Goal: Task Accomplishment & Management: Manage account settings

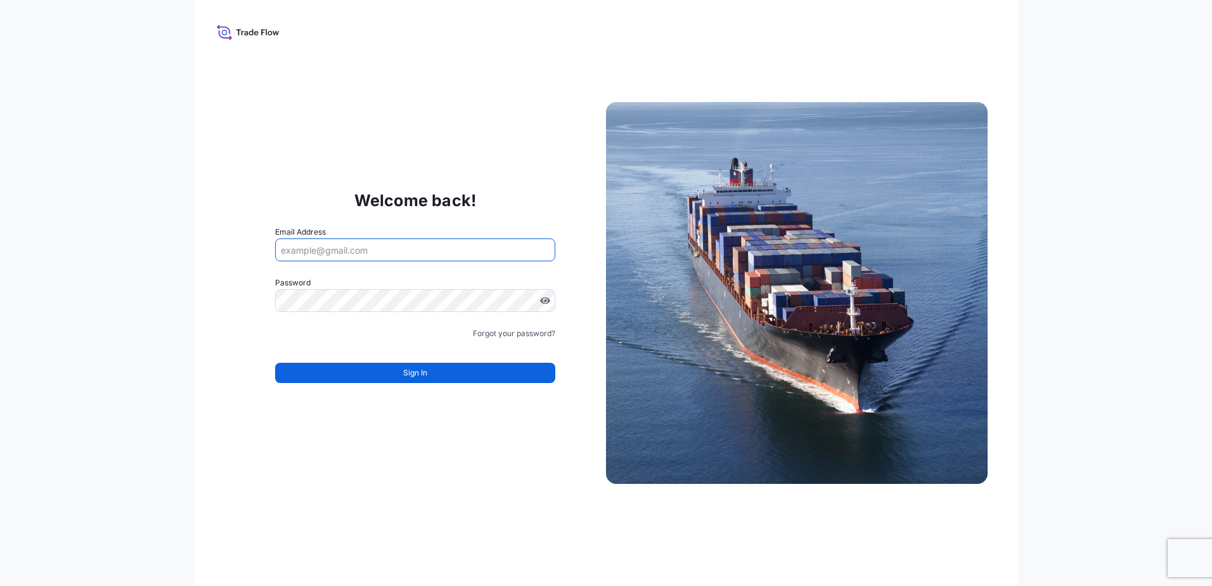
click at [375, 250] on input "Email Address" at bounding box center [415, 249] width 280 height 23
type input "[EMAIL_ADDRESS][DOMAIN_NAME]"
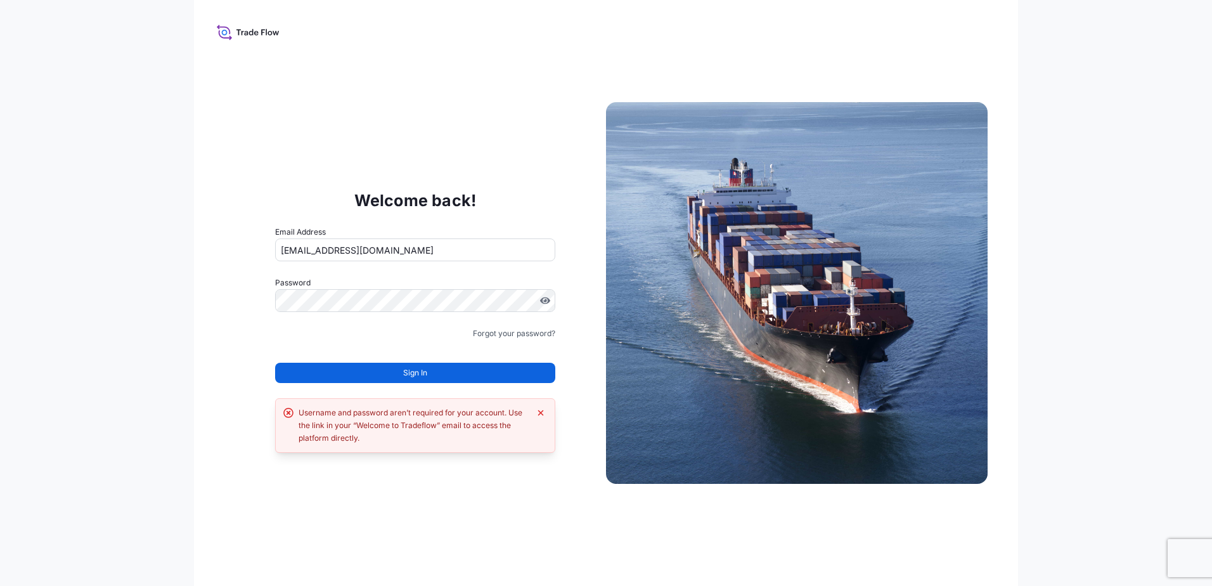
click at [358, 418] on div "Username and password aren’t required for your account. Use the link in your “W…" at bounding box center [414, 425] width 231 height 38
drag, startPoint x: 357, startPoint y: 422, endPoint x: 438, endPoint y: 427, distance: 81.3
click at [438, 427] on div "Username and password aren’t required for your account. Use the link in your “W…" at bounding box center [414, 425] width 231 height 38
copy div "Welcome to Tradeflow"
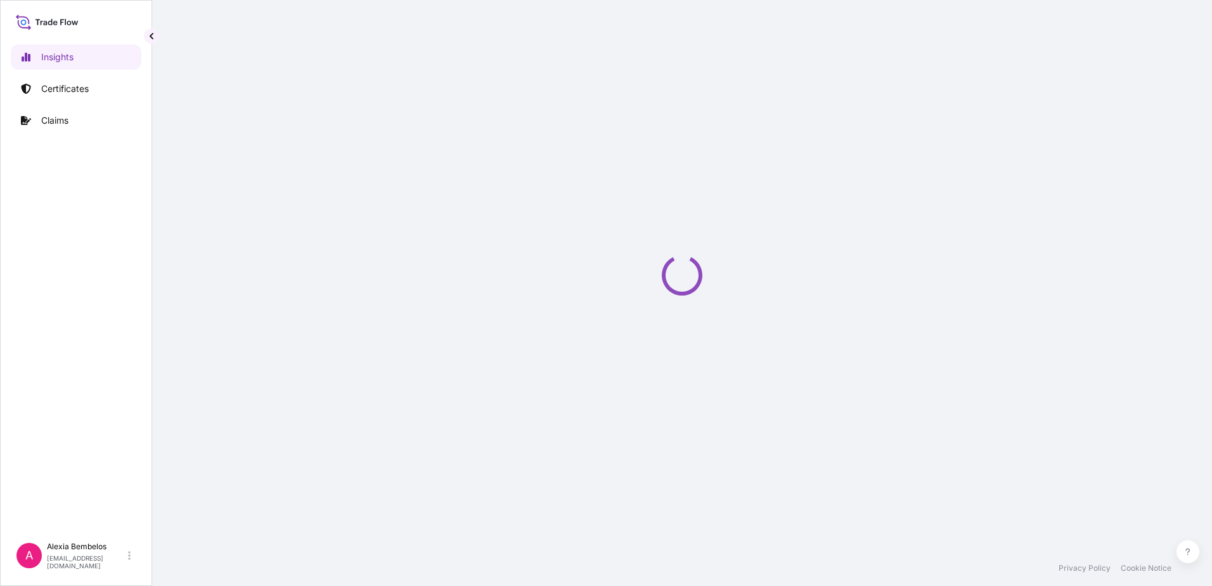
select select "2025"
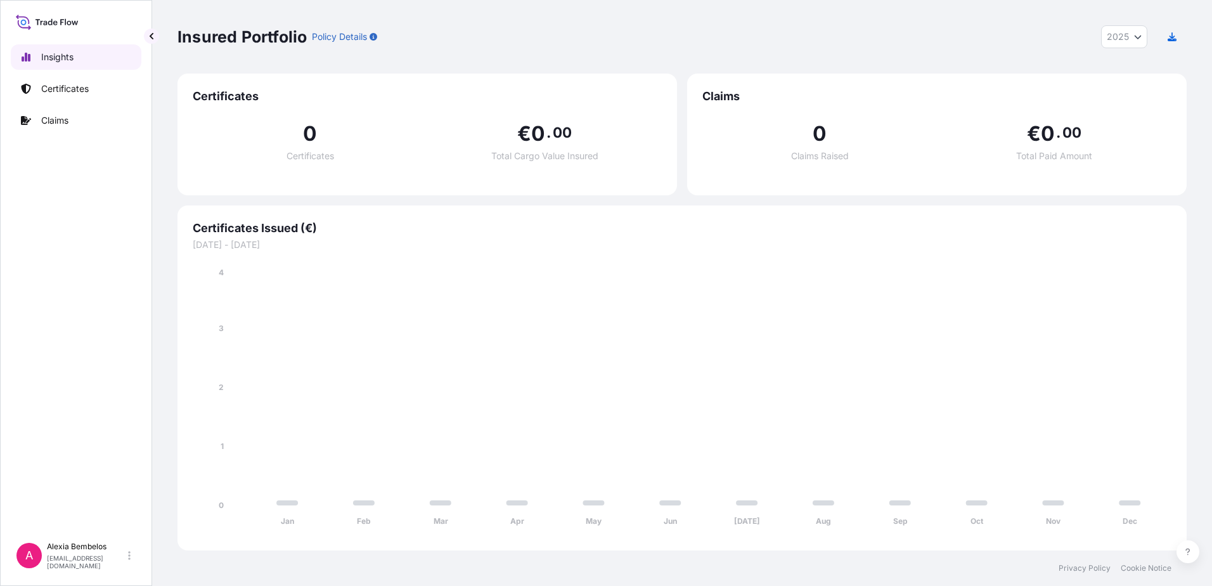
click at [93, 60] on link "Insights" at bounding box center [76, 56] width 131 height 25
click at [79, 89] on p "Certificates" at bounding box center [65, 88] width 48 height 13
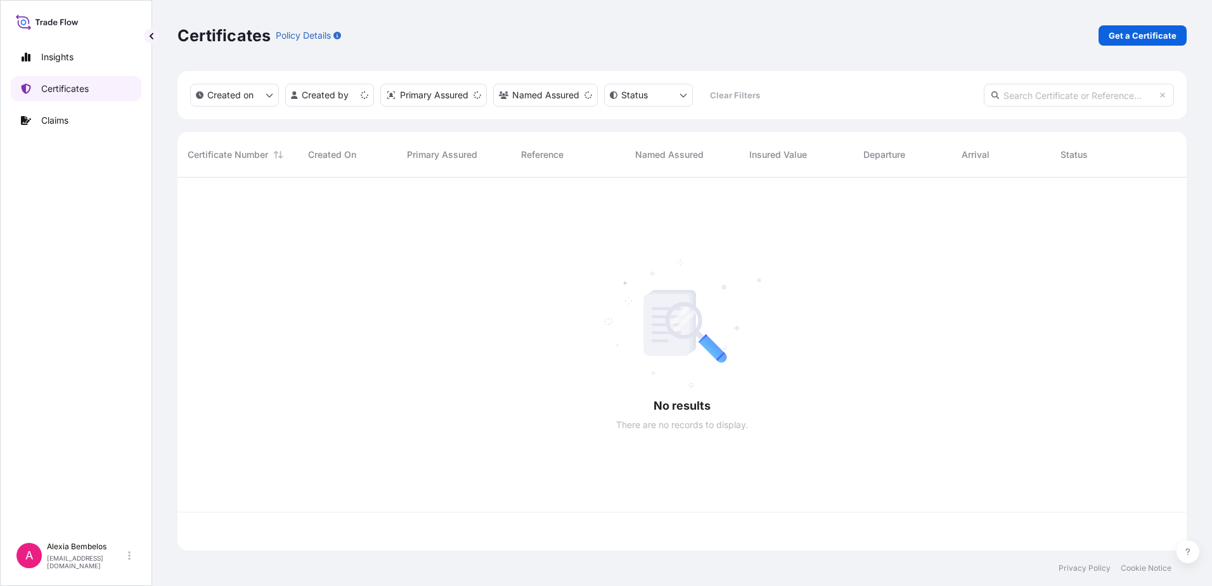
scroll to position [370, 999]
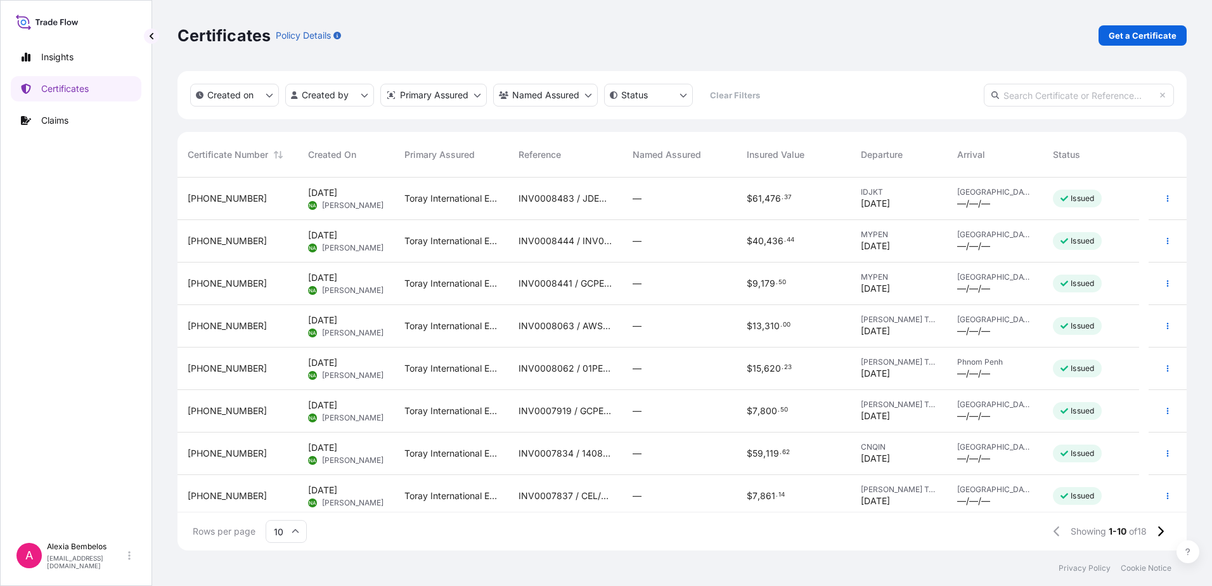
click at [1166, 534] on button at bounding box center [1160, 531] width 22 height 20
click at [1157, 330] on button "button" at bounding box center [1167, 326] width 20 height 20
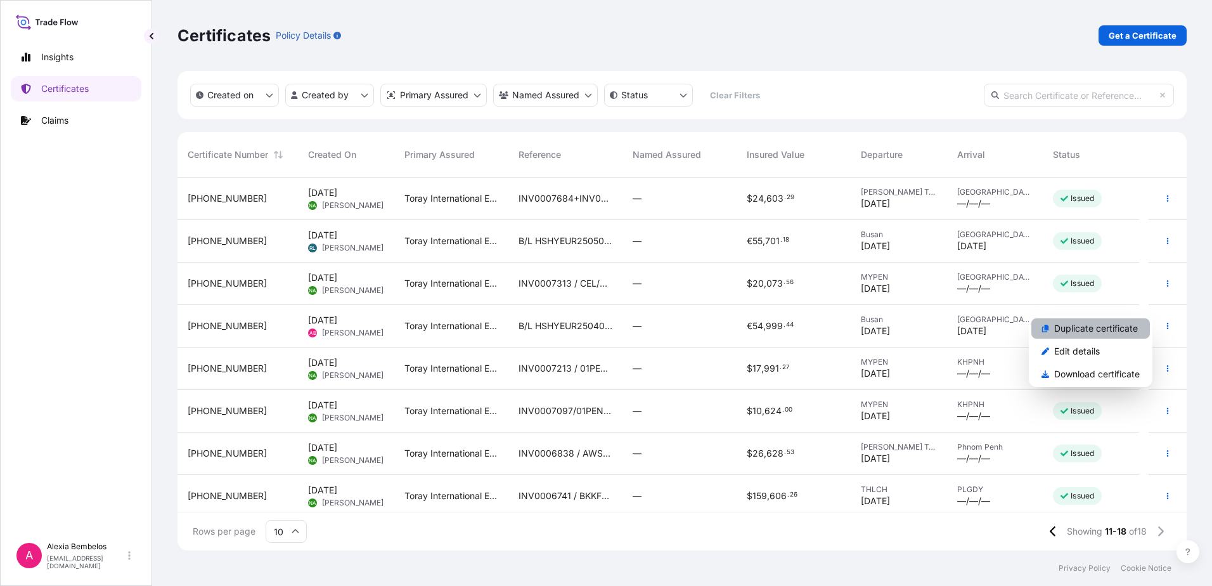
click at [1130, 330] on p "Duplicate certificate" at bounding box center [1096, 328] width 84 height 13
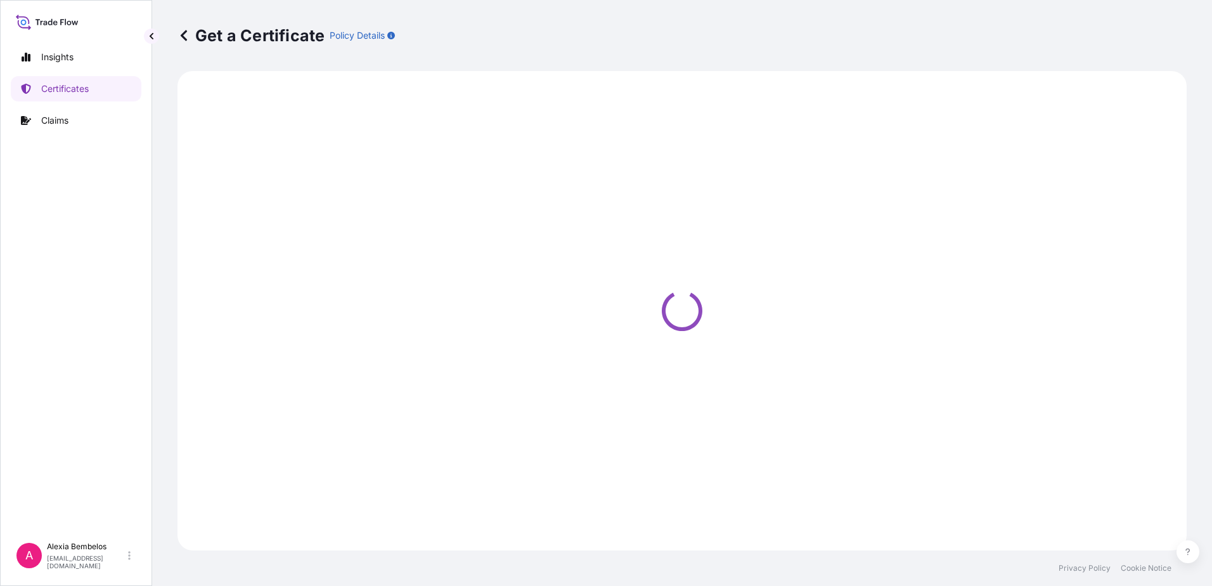
select select "Ocean Vessel"
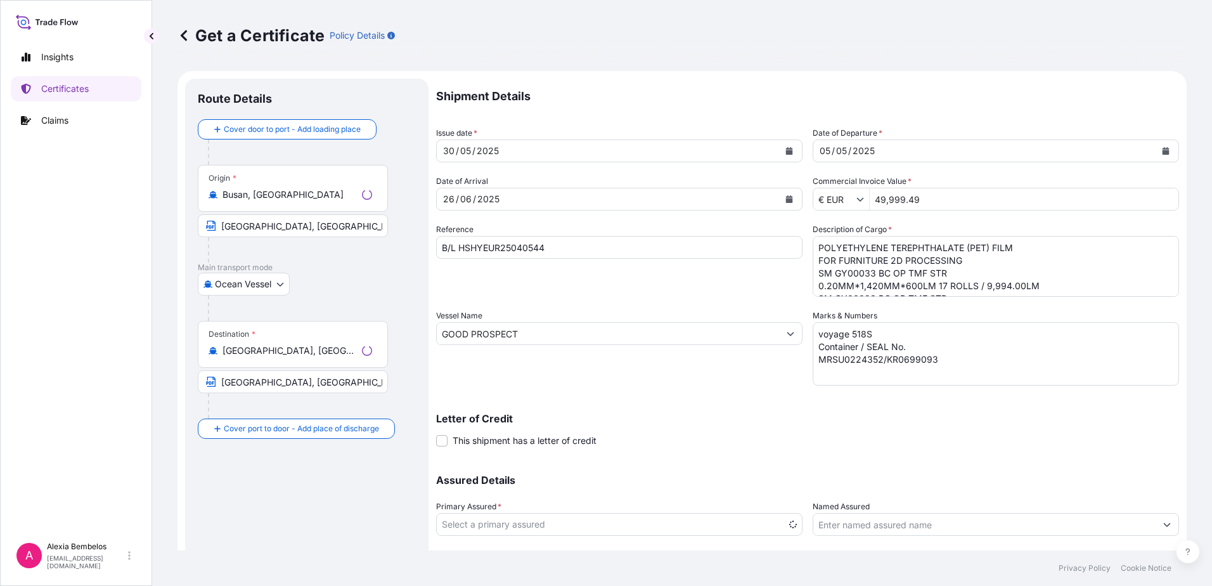
select select "31809"
click at [501, 248] on input "B/L HSHYEUR25040544" at bounding box center [619, 247] width 366 height 23
type input "B/L SEL1957023"
drag, startPoint x: 547, startPoint y: 335, endPoint x: 393, endPoint y: 312, distance: 155.8
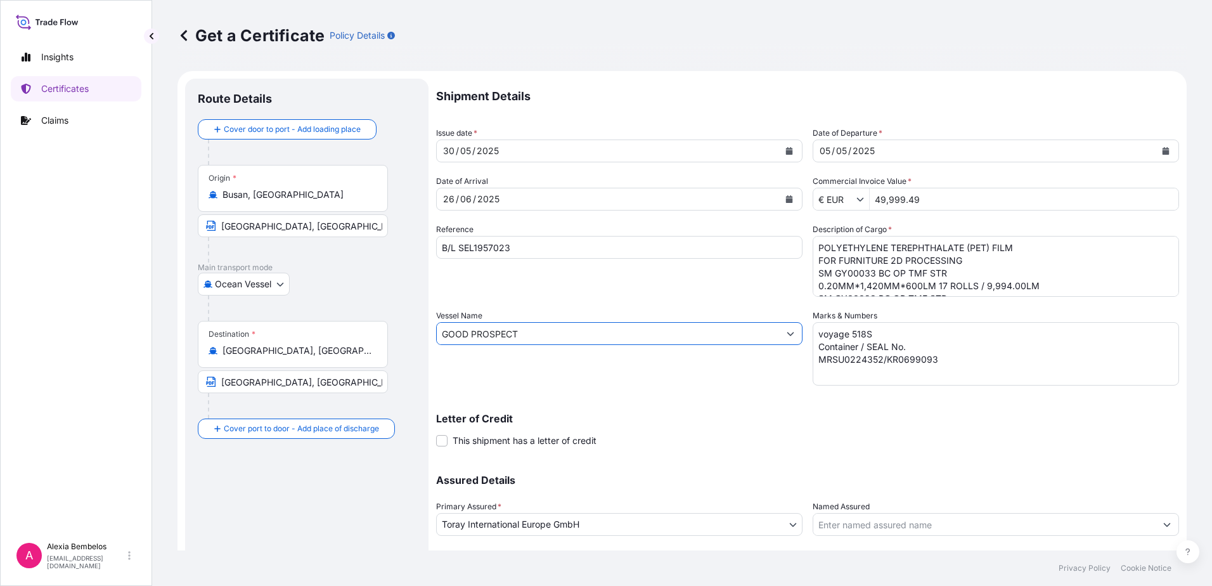
click at [393, 312] on form "Route Details Cover door to port - Add loading place Place of loading Road / [G…" at bounding box center [681, 350] width 1009 height 558
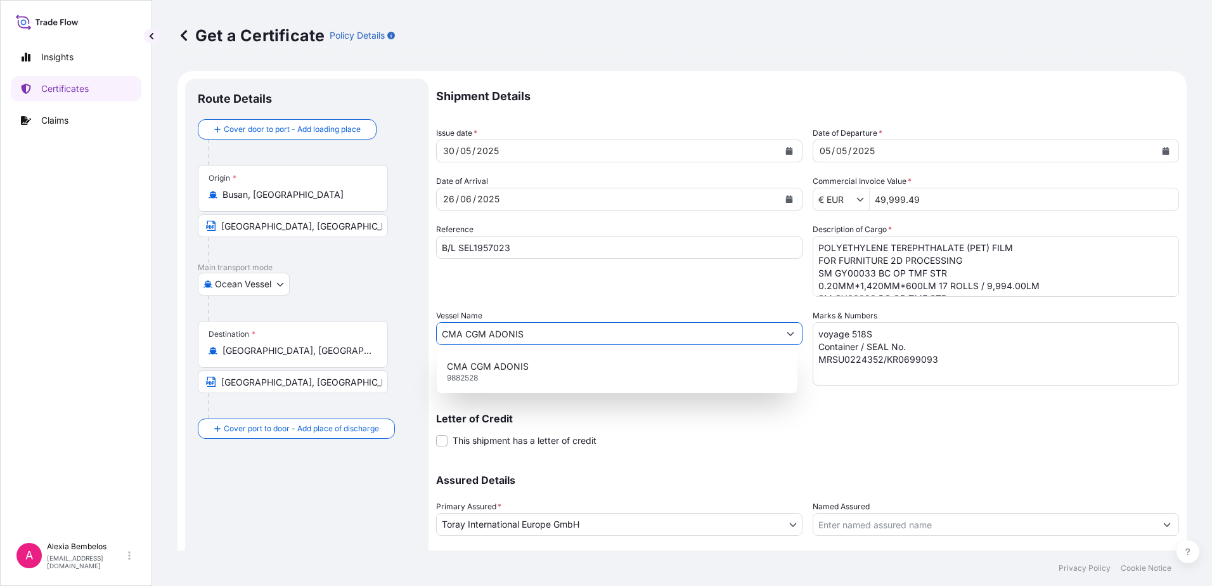
type input "CMA CGM ADONIS"
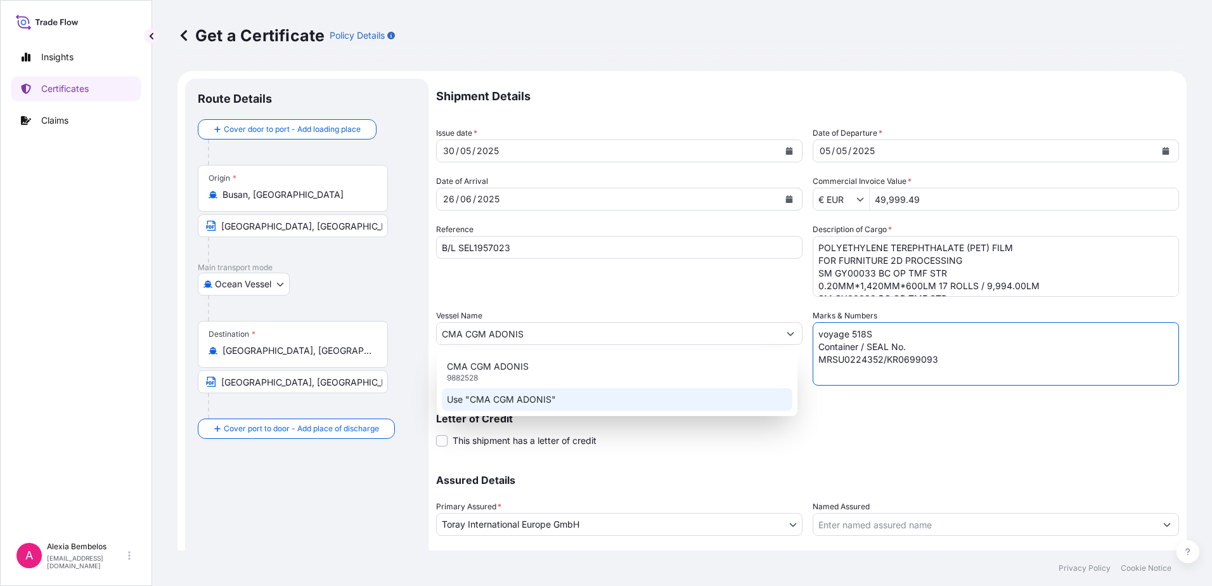
click at [519, 403] on p "Use "CMA CGM ADONIS"" at bounding box center [501, 399] width 109 height 13
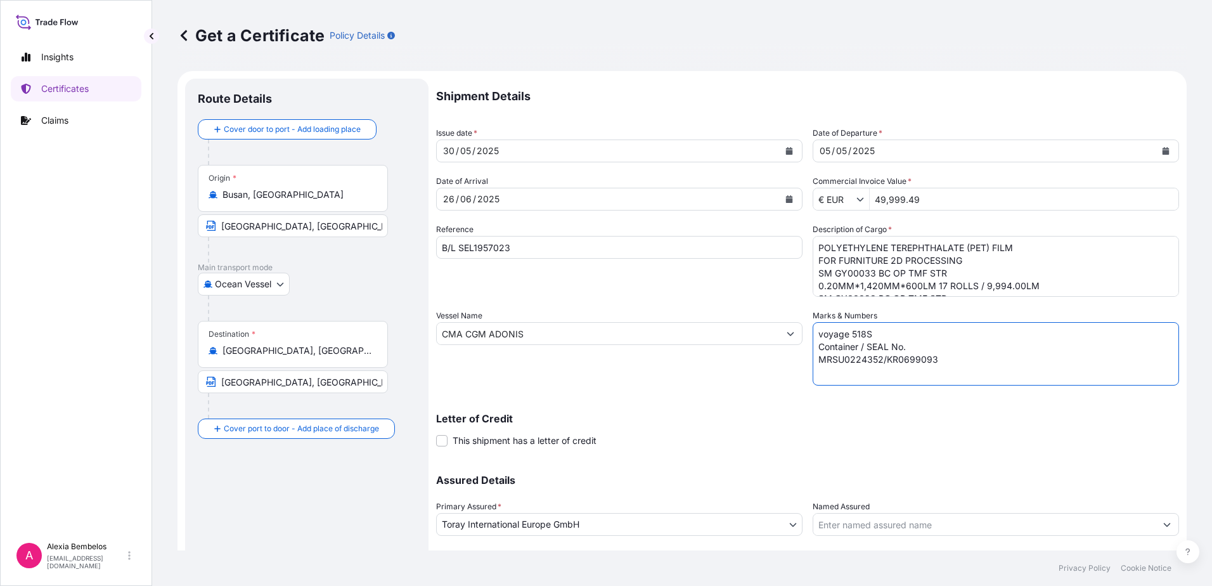
drag, startPoint x: 877, startPoint y: 359, endPoint x: 845, endPoint y: 359, distance: 32.3
click at [845, 359] on textarea "voyage 518S Container / SEAL No. MRSU0224352/KR0699093" at bounding box center [996, 353] width 366 height 63
drag, startPoint x: 881, startPoint y: 331, endPoint x: 780, endPoint y: 317, distance: 102.4
click at [780, 317] on div "Shipment Details Issue date * [DATE] Date of Departure * [DATE] Date of Arrival…" at bounding box center [807, 333] width 743 height 508
type textarea "Container / SEAL No. CMAU2246826/R8920292"
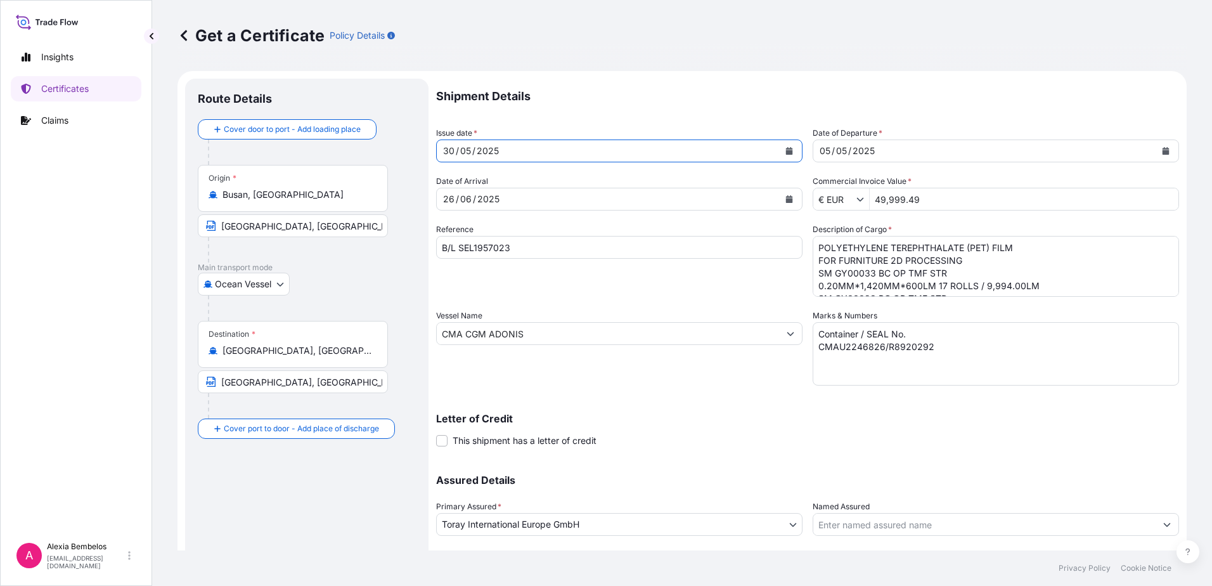
click at [779, 147] on button "Calendar" at bounding box center [789, 151] width 20 height 20
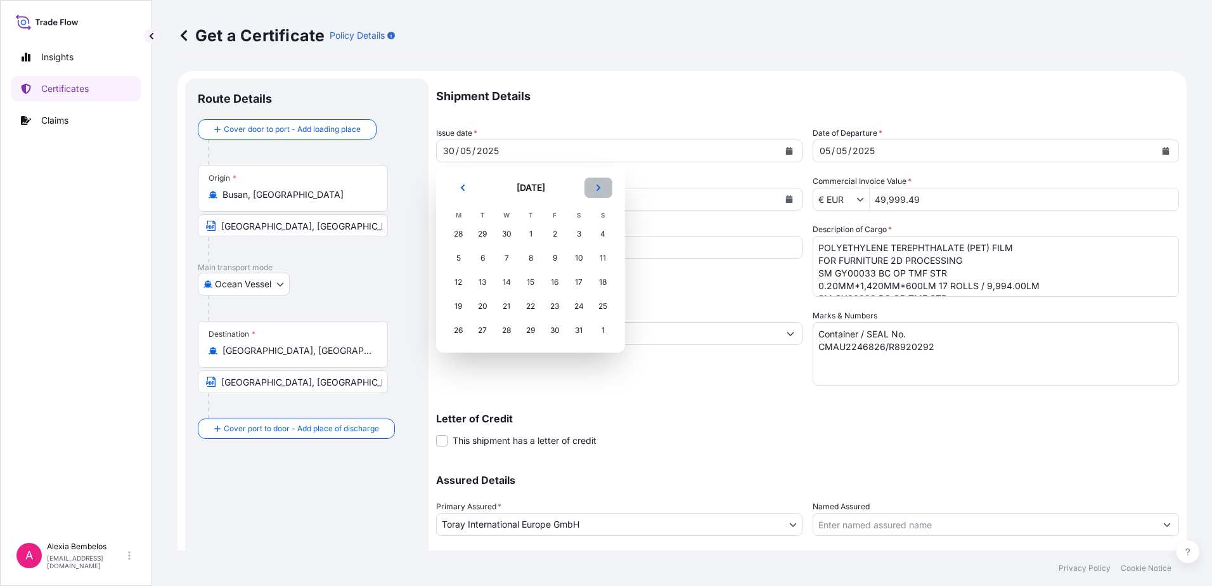
click at [599, 191] on icon "Next" at bounding box center [598, 188] width 8 height 8
click at [599, 189] on icon "Next" at bounding box center [598, 187] width 4 height 6
click at [484, 326] on div "30" at bounding box center [482, 330] width 23 height 23
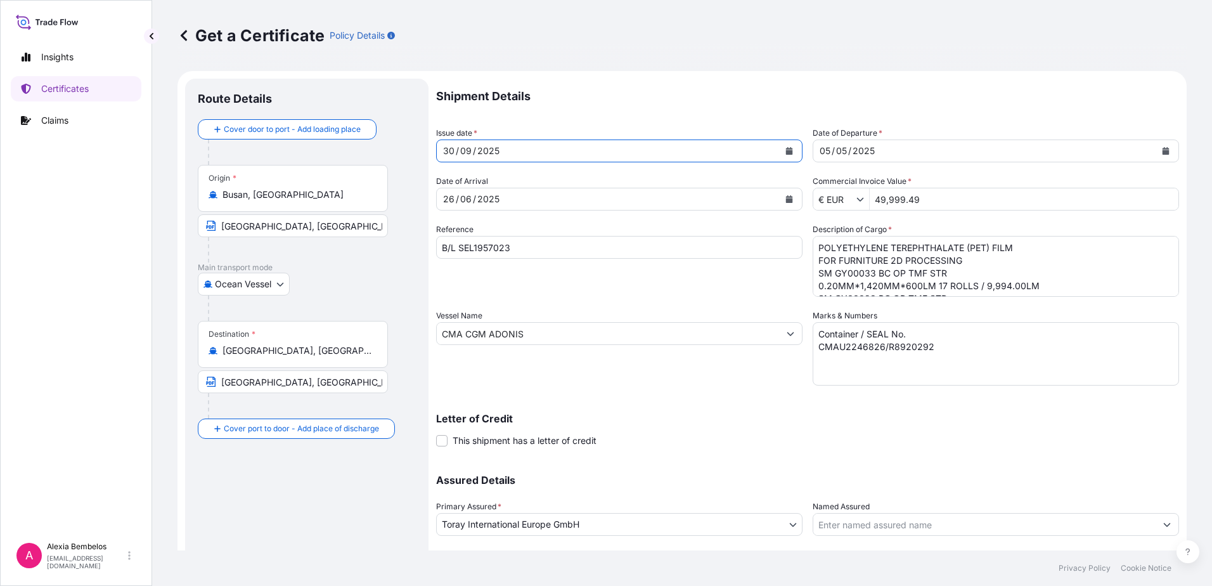
click at [1162, 151] on icon "Calendar" at bounding box center [1165, 151] width 7 height 8
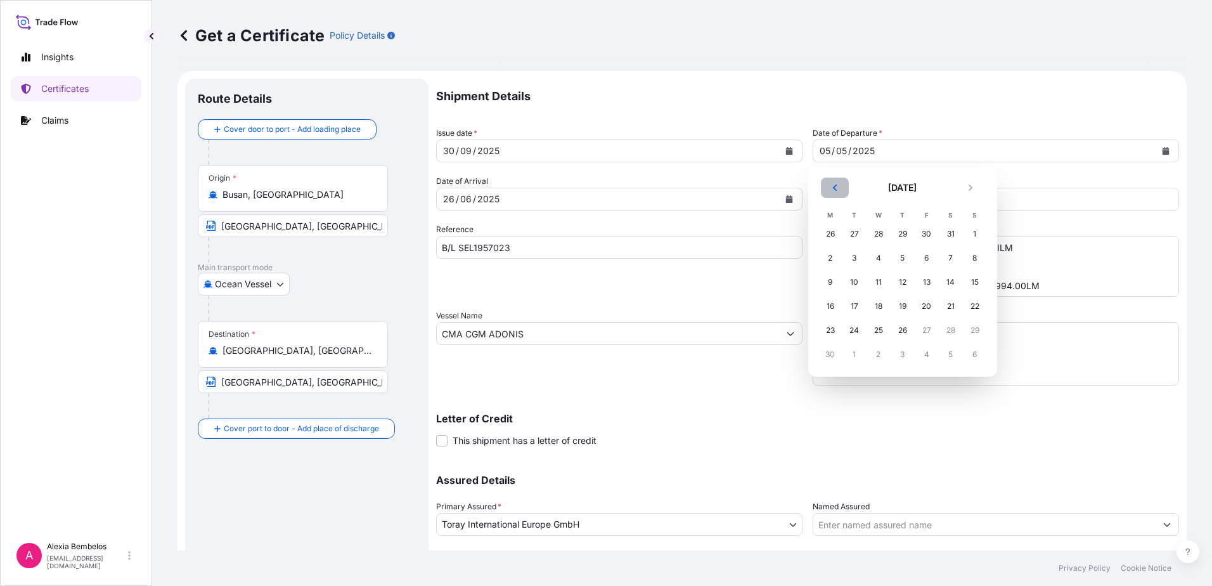
click at [833, 186] on icon "Previous" at bounding box center [835, 188] width 8 height 8
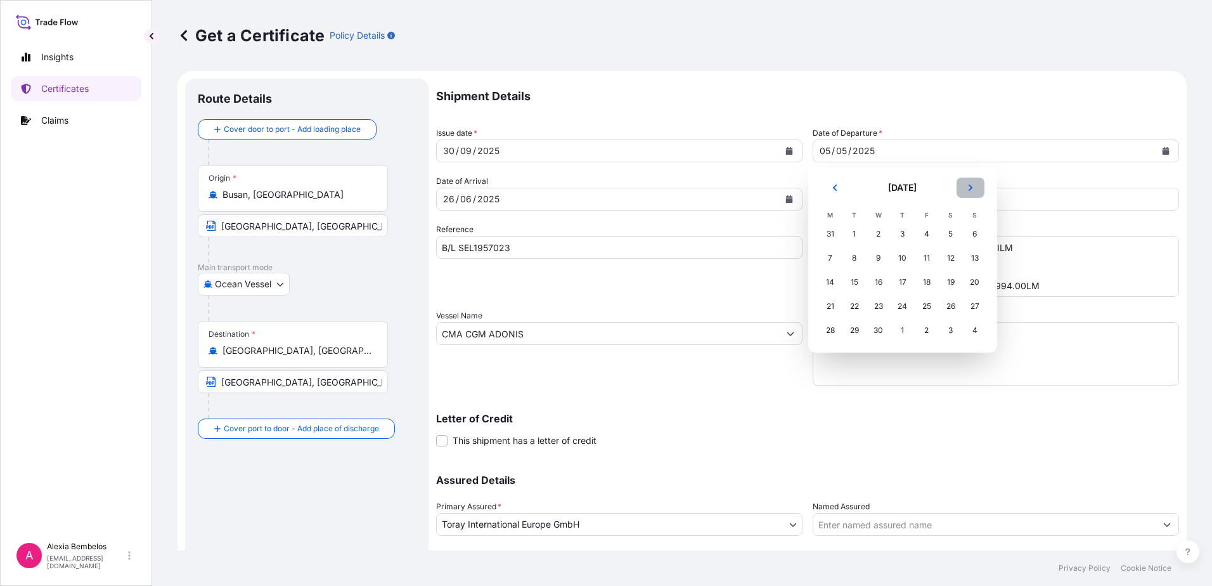
click at [974, 192] on button "Next" at bounding box center [970, 187] width 28 height 20
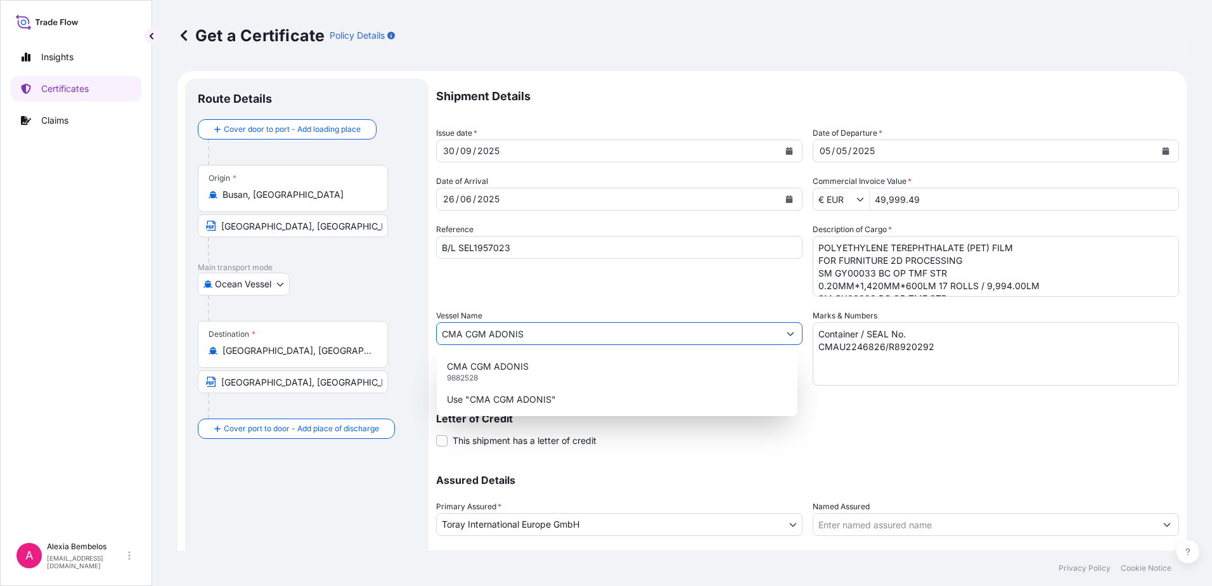
click at [789, 337] on icon "Show suggestions" at bounding box center [791, 334] width 8 height 8
click at [544, 397] on p "Use "CMA CGM ADONIS"" at bounding box center [501, 399] width 109 height 13
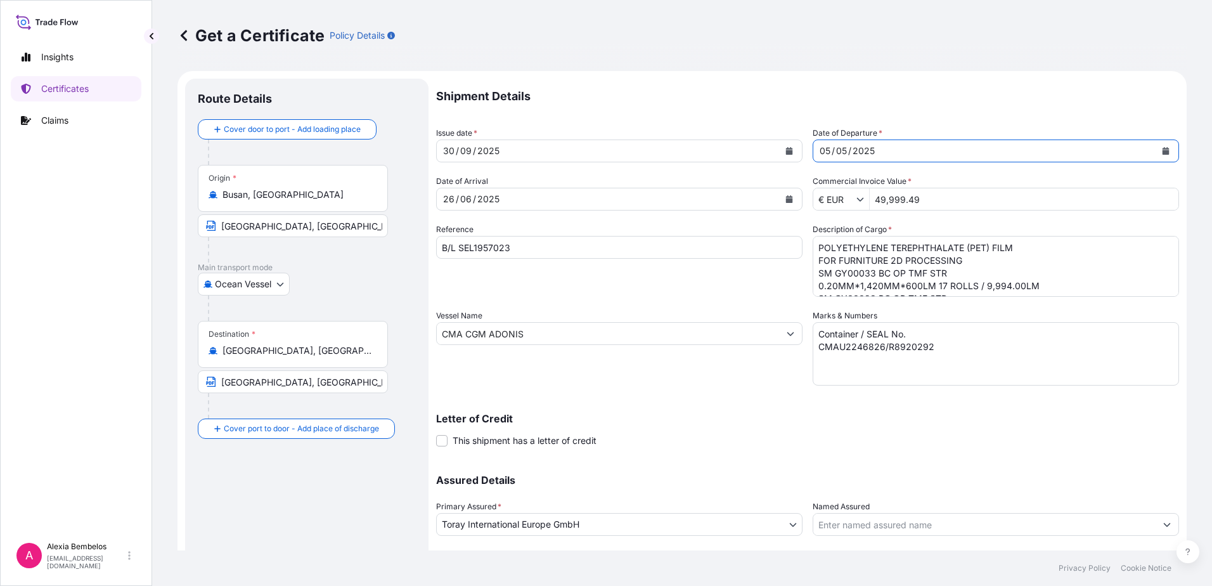
click at [851, 151] on div "2025" at bounding box center [863, 150] width 25 height 15
click at [1155, 145] on button "Calendar" at bounding box center [1165, 151] width 20 height 20
click at [314, 112] on form "Route Details Cover door to port - Add loading place Place of loading Road / [G…" at bounding box center [681, 350] width 1009 height 558
click at [429, 151] on form "Route Details Cover door to port - Add loading place Place of loading Road / [G…" at bounding box center [681, 350] width 1009 height 558
click at [479, 156] on div "2025" at bounding box center [488, 150] width 25 height 15
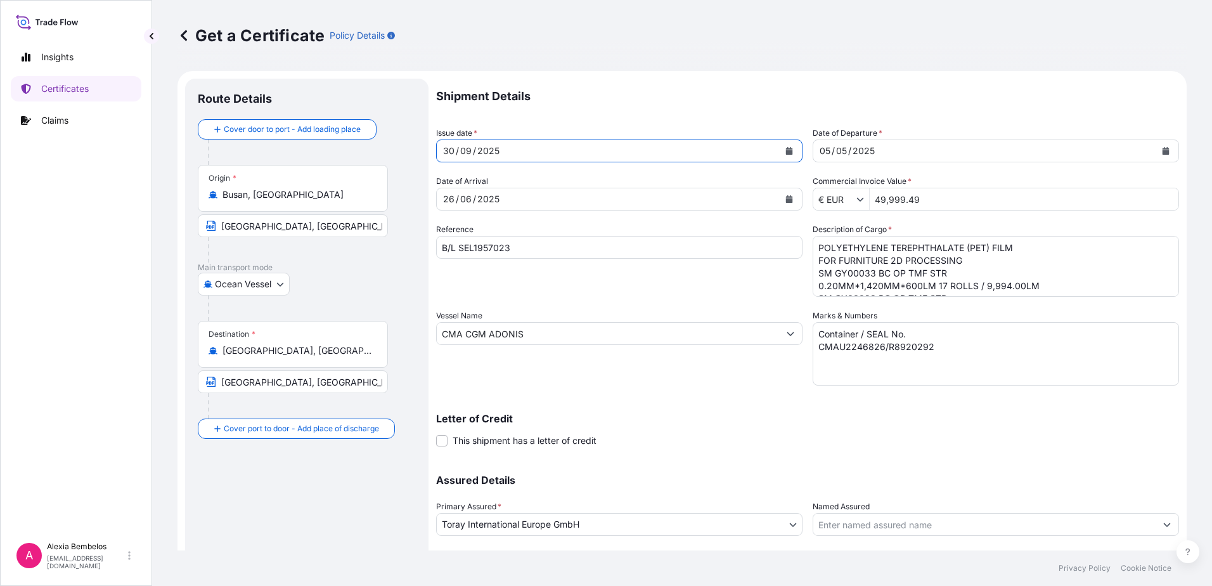
click at [479, 156] on div "2025" at bounding box center [488, 150] width 25 height 15
click at [440, 141] on div "[DATE]" at bounding box center [608, 150] width 342 height 23
click at [467, 151] on div "09" at bounding box center [466, 150] width 14 height 15
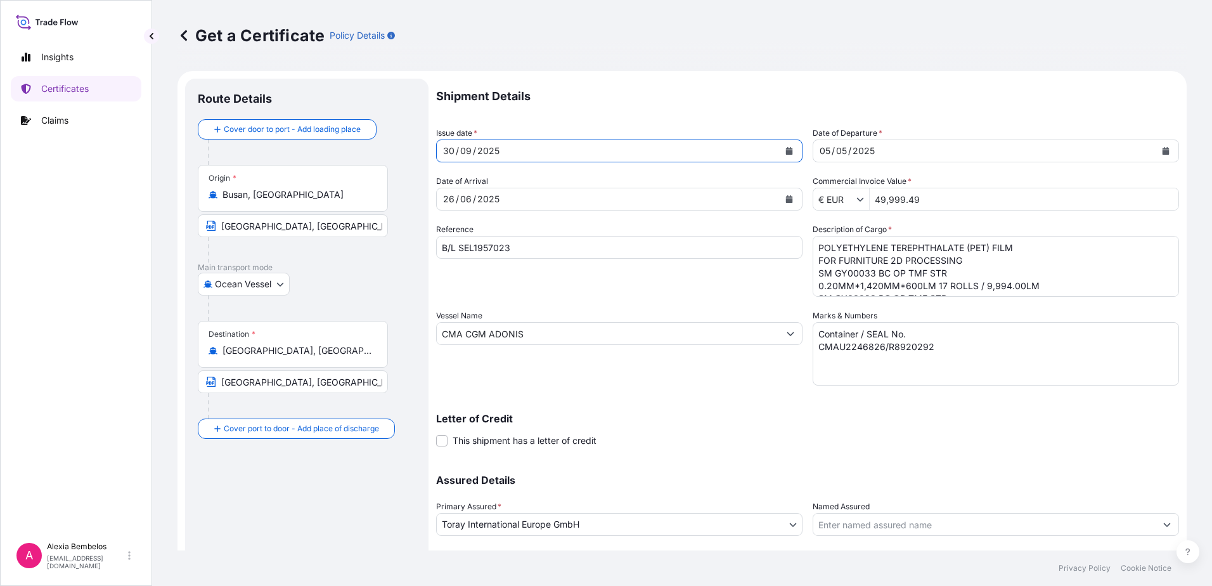
click at [786, 148] on icon "Calendar" at bounding box center [789, 151] width 7 height 8
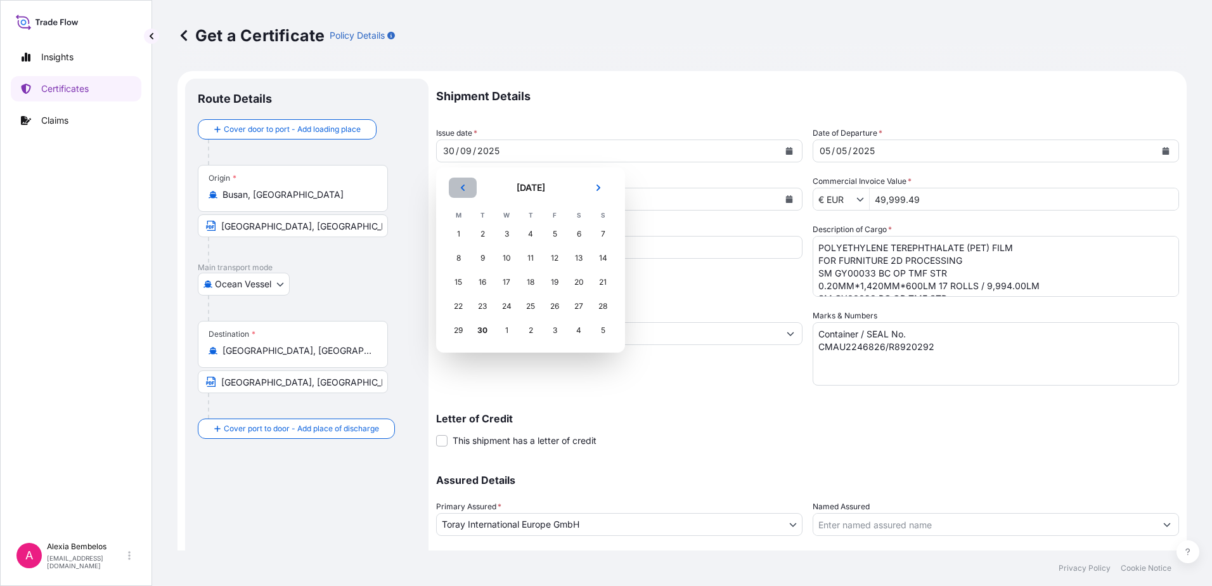
click at [459, 188] on icon "Previous" at bounding box center [463, 188] width 8 height 8
click at [459, 330] on div "25" at bounding box center [458, 330] width 23 height 23
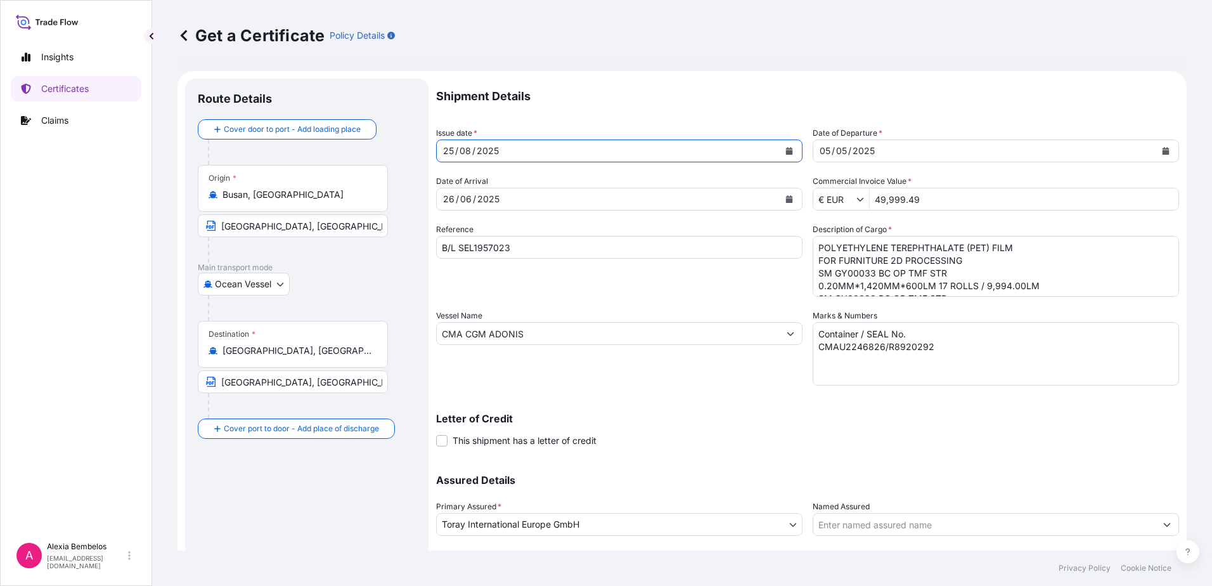
click at [794, 197] on button "Calendar" at bounding box center [789, 199] width 20 height 20
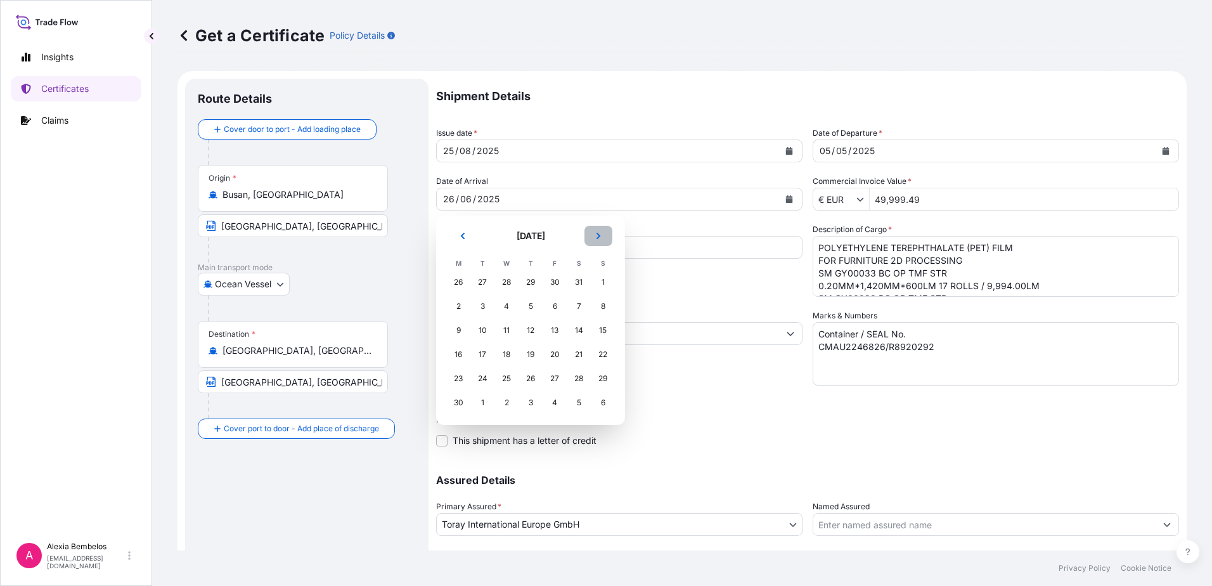
click at [596, 233] on icon "Next" at bounding box center [598, 236] width 8 height 8
click at [530, 356] on div "25" at bounding box center [530, 354] width 23 height 23
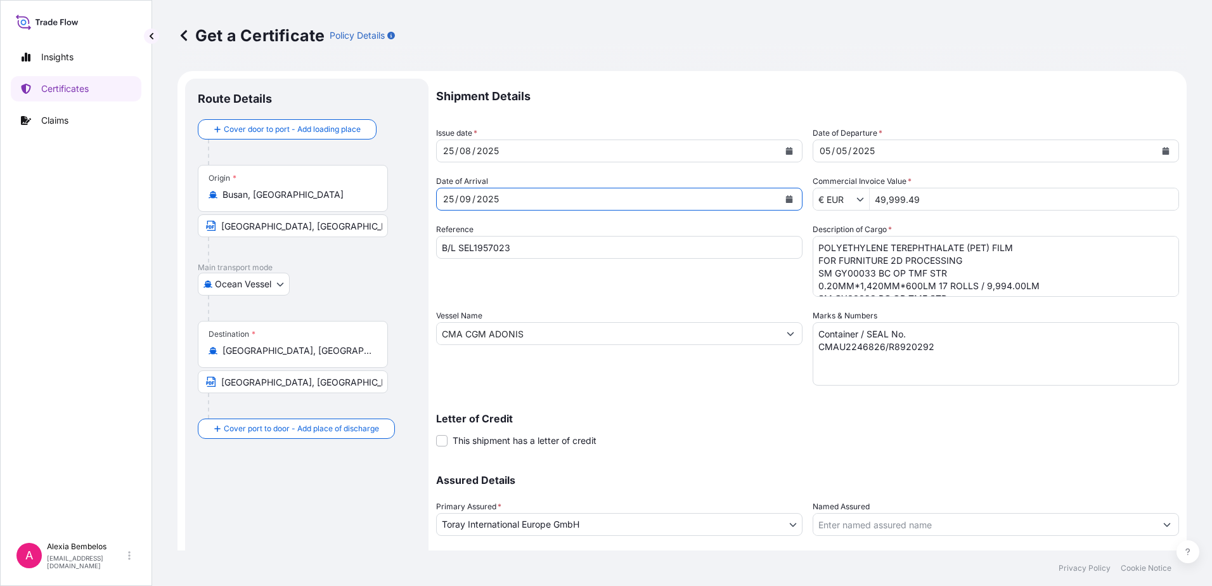
click at [1162, 150] on icon "Calendar" at bounding box center [1166, 151] width 8 height 8
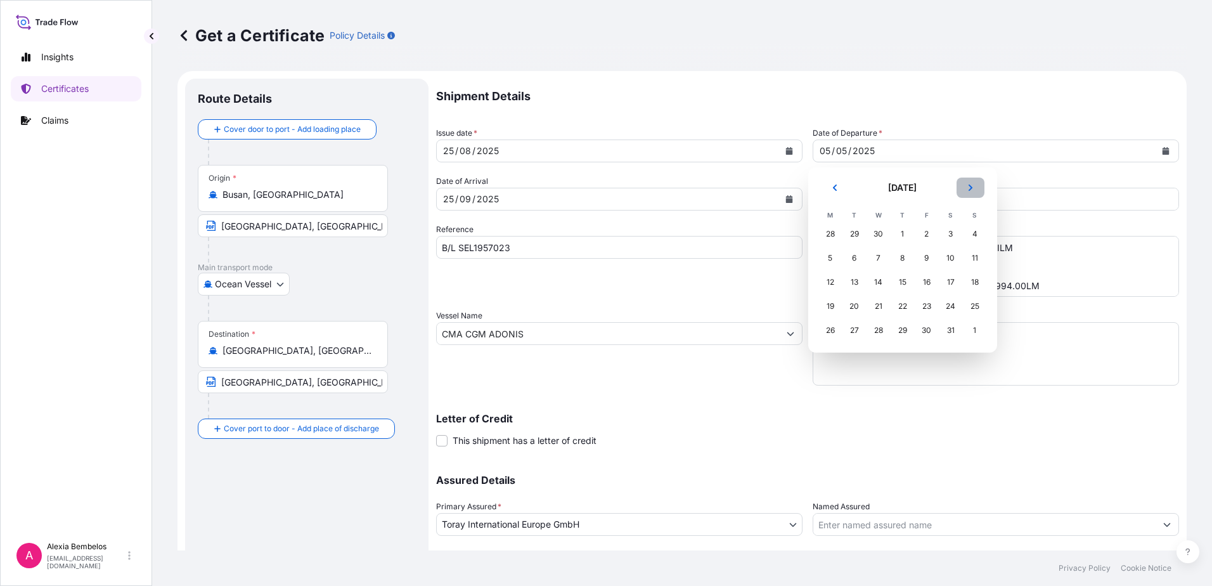
click at [970, 188] on icon "Next" at bounding box center [971, 188] width 8 height 8
click at [972, 189] on icon "Next" at bounding box center [971, 188] width 8 height 8
click at [831, 333] on div "25" at bounding box center [830, 330] width 23 height 23
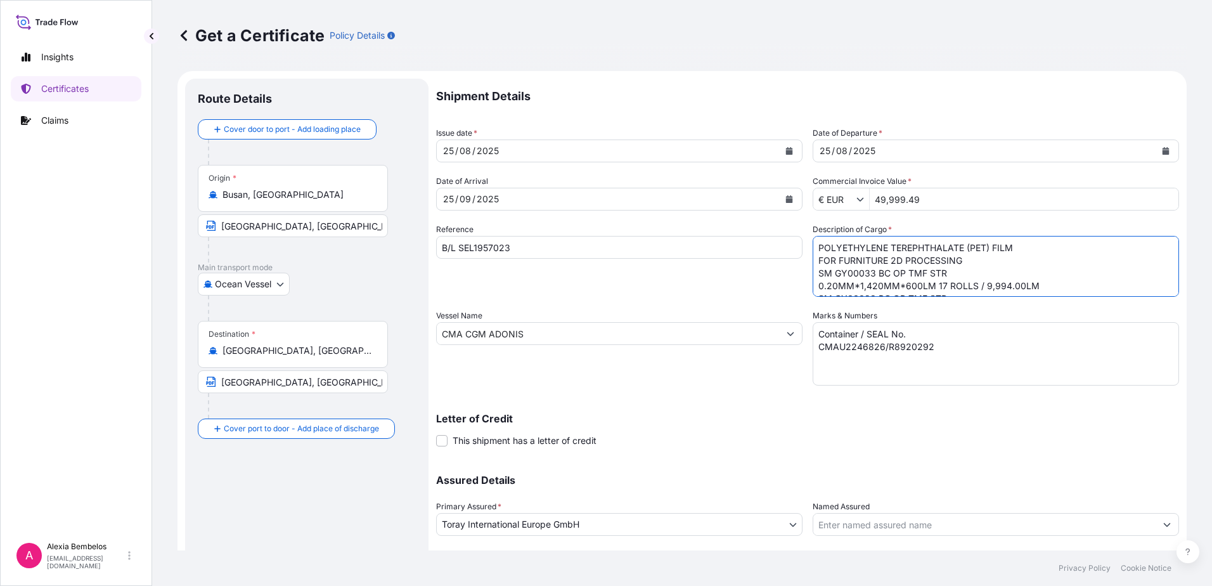
click at [961, 260] on textarea "POLYETHYLENE TEREPHTHALATE (PET) FILM FOR FURNITURE 2D PROCESSING SM GY00033 BC…" at bounding box center [996, 266] width 366 height 61
type textarea "POLYETHYLENE TEREPHTHALATE (PET) FILM FOR FURNITURE 2D PROCESSING SM GY00033 BC…"
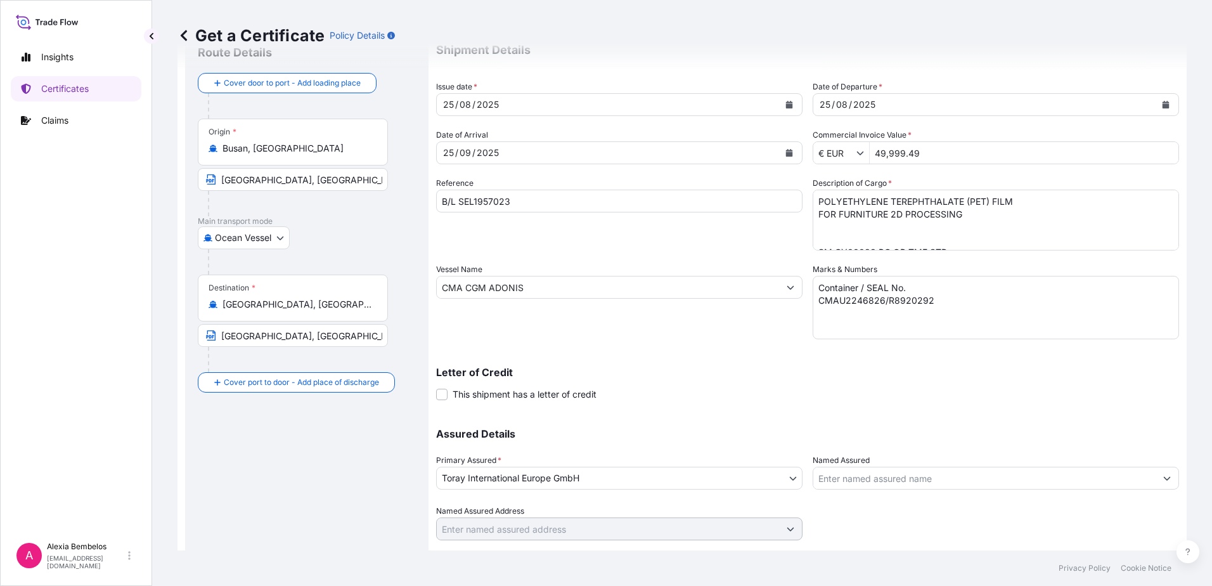
scroll to position [63, 0]
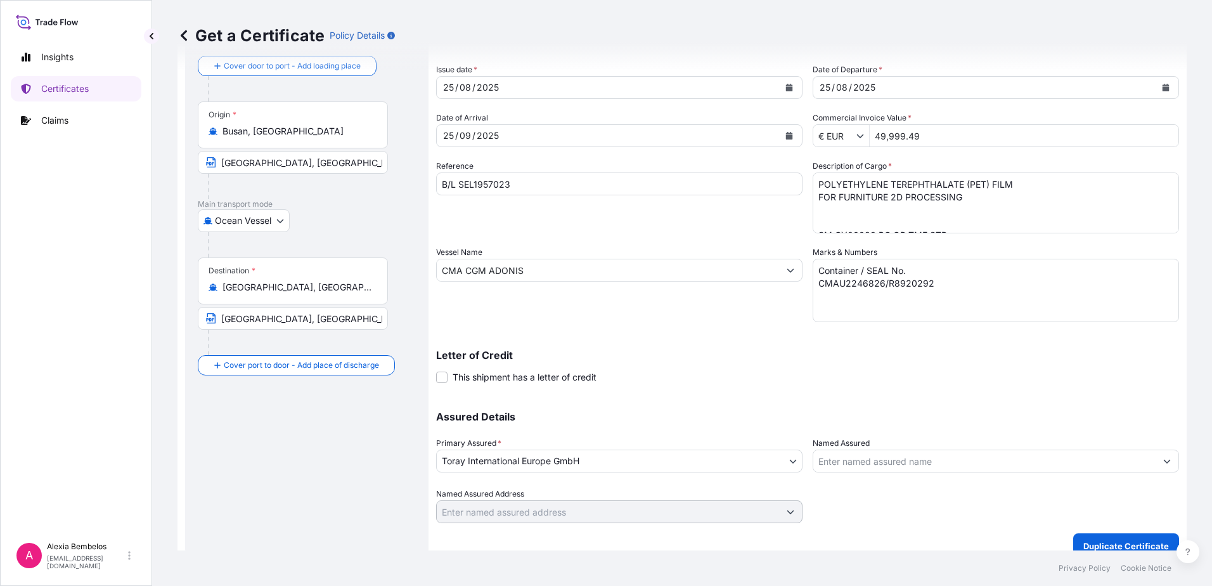
click at [786, 138] on icon "Calendar" at bounding box center [789, 136] width 7 height 8
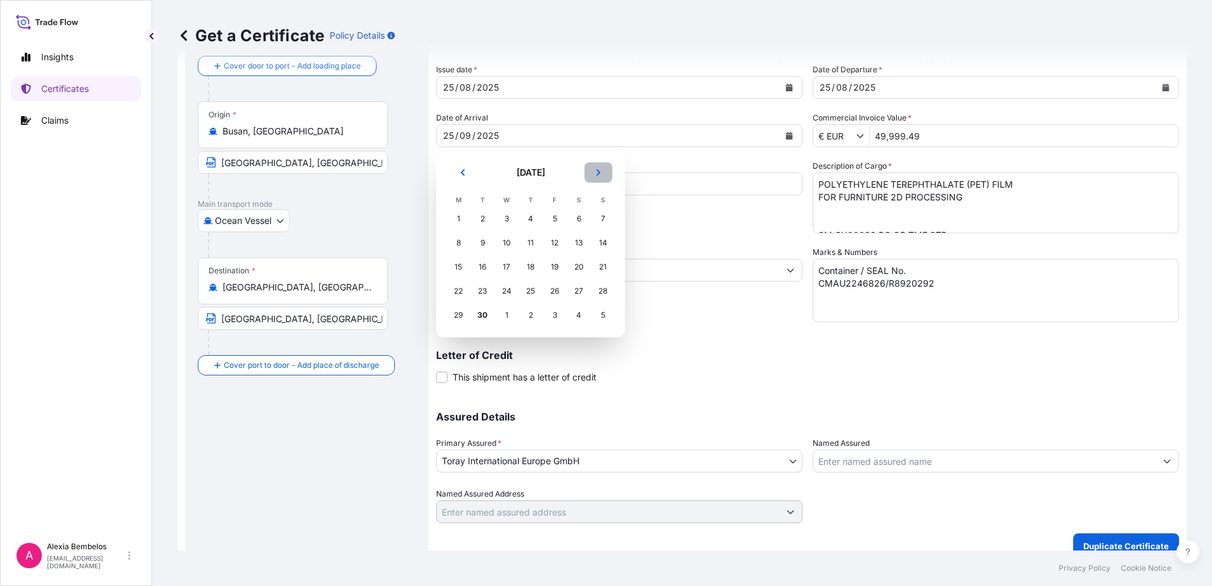
click at [596, 174] on icon "Next" at bounding box center [598, 173] width 8 height 8
click at [524, 236] on div "6" at bounding box center [530, 242] width 23 height 23
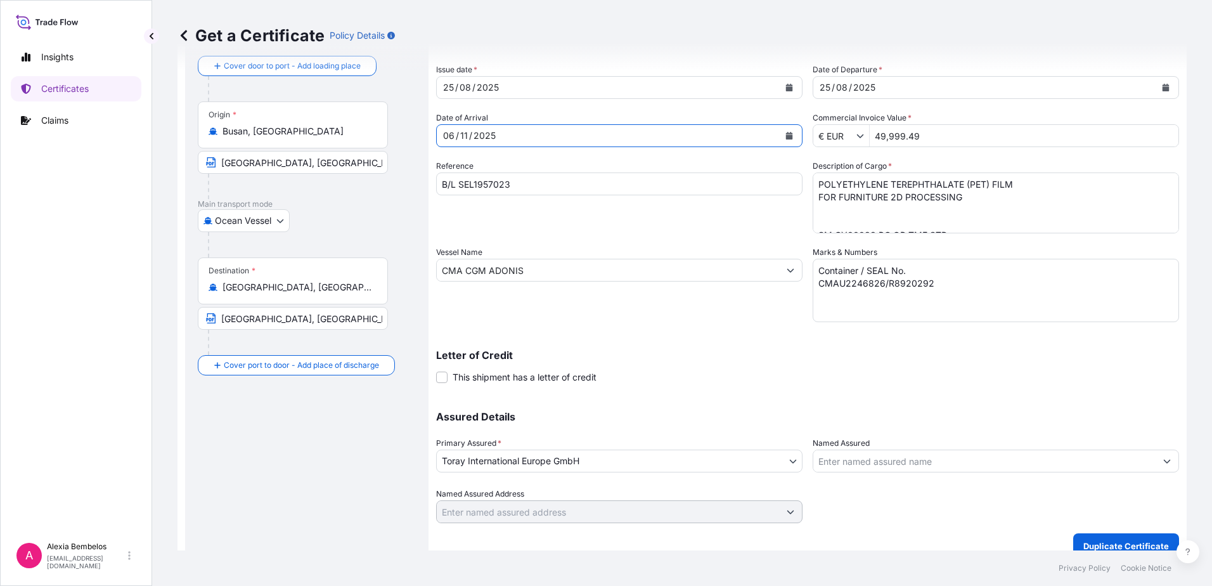
click at [655, 212] on div "Reference B/L SEL1957023" at bounding box center [619, 197] width 366 height 74
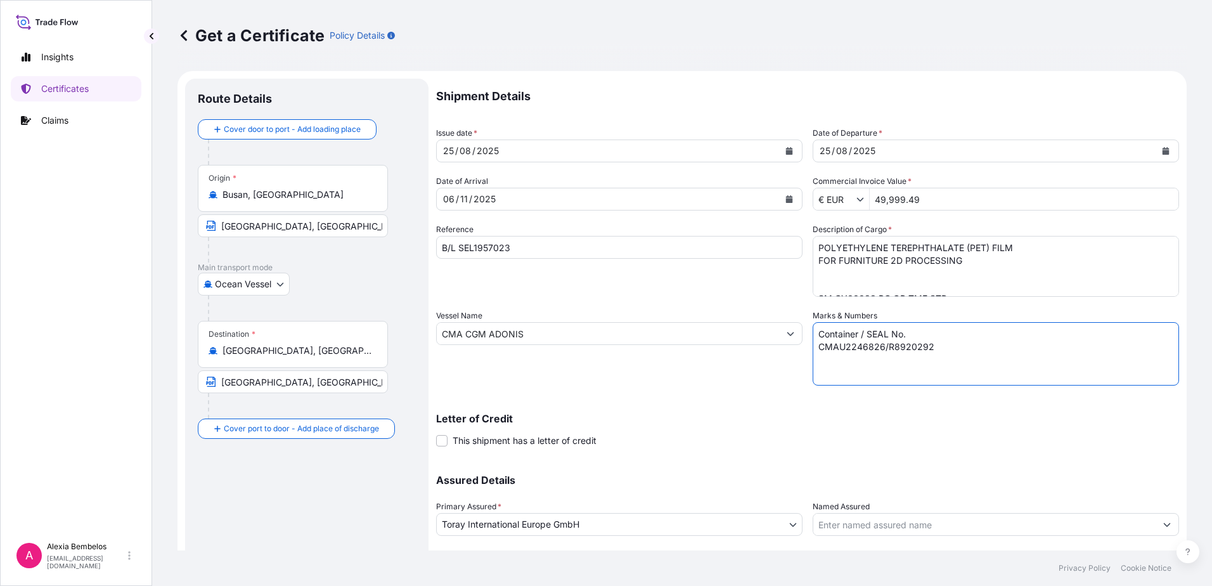
click at [826, 337] on textarea "voyage 518S Container / SEAL No. MRSU0224352/KR0699093" at bounding box center [996, 353] width 366 height 63
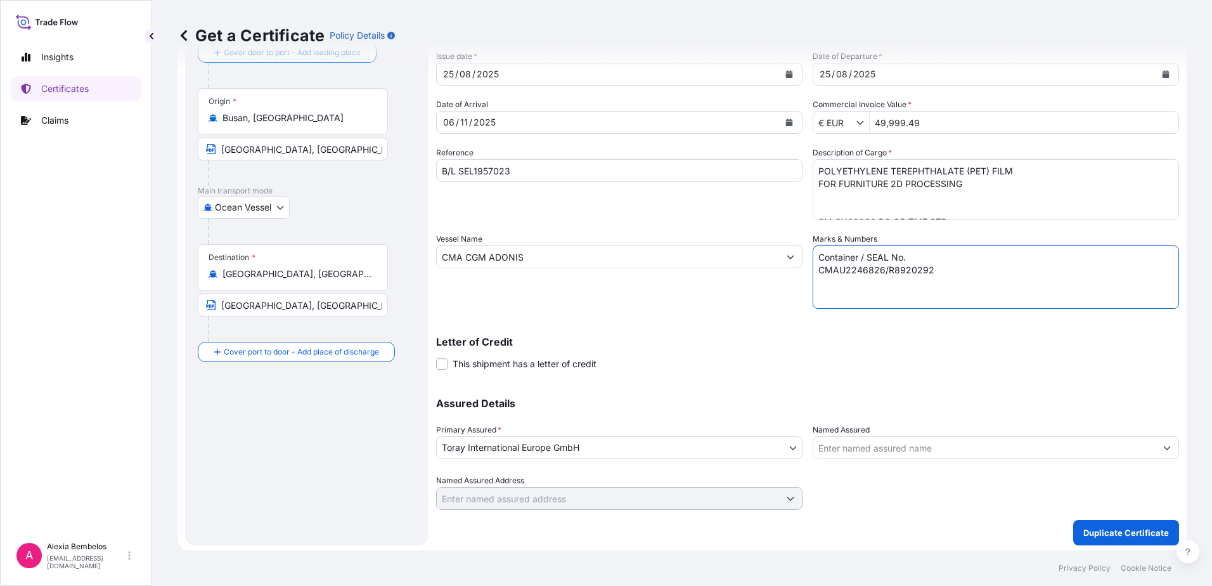
scroll to position [79, 0]
type textarea "Container / SEAL No. CMAU2246826/R8920292"
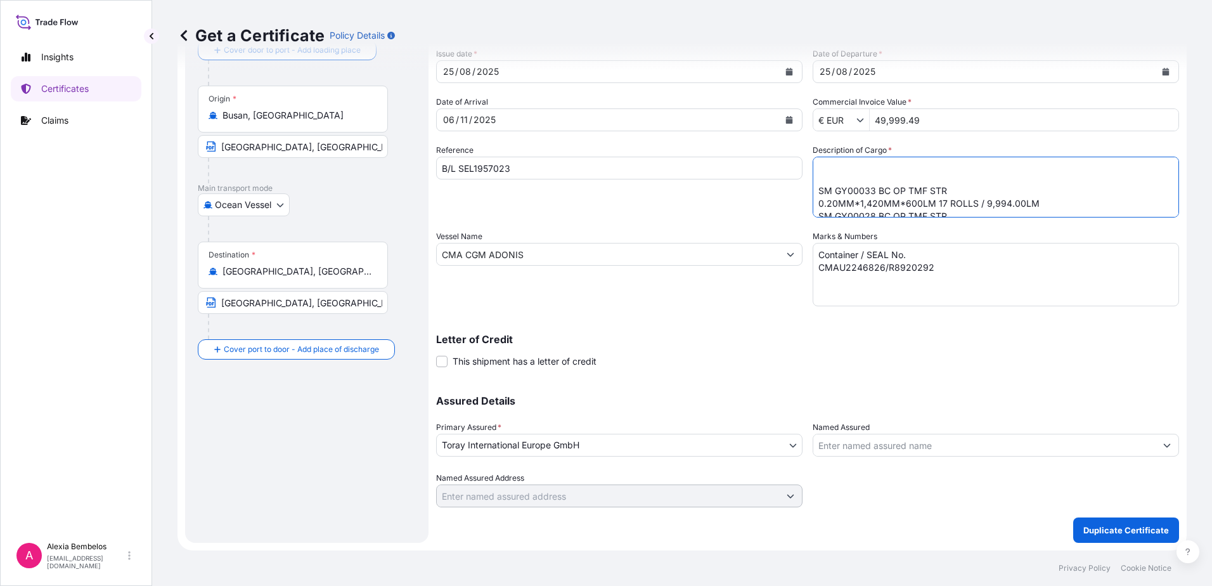
scroll to position [33, 0]
click at [826, 169] on textarea "POLYETHYLENE TEREPHTHALATE (PET) FILM FOR FURNITURE 2D PROCESSING SM GY00033 BC…" at bounding box center [996, 187] width 366 height 61
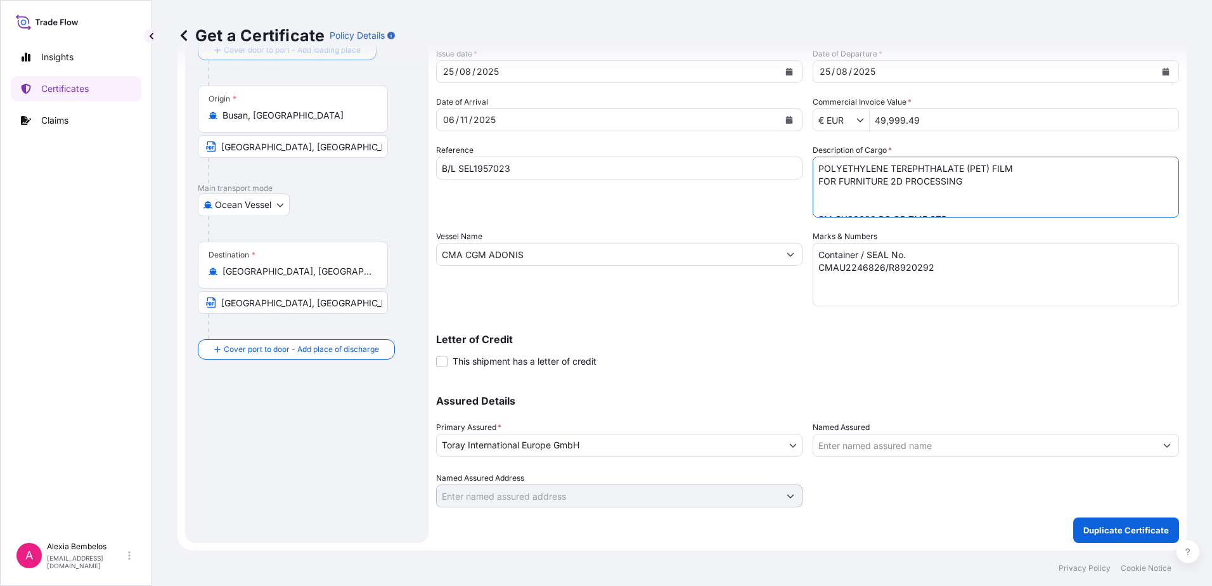
click at [821, 193] on textarea "POLYETHYLENE TEREPHTHALATE (PET) FILM FOR FURNITURE 2D PROCESSING SM GY00033 BC…" at bounding box center [996, 187] width 366 height 61
click at [890, 203] on textarea "POLYETHYLENE TEREPHTHALATE (PET) FILM FOR FURNITURE 2D PROCESSING SM GY00033 BC…" at bounding box center [996, 187] width 366 height 61
drag, startPoint x: 812, startPoint y: 179, endPoint x: 1043, endPoint y: 179, distance: 231.3
click at [1043, 179] on textarea "POLYETHYLENE TEREPHTHALATE (PET) FILM FOR FURNITURE 2D PROCESSING SM GY00033 BC…" at bounding box center [996, 187] width 366 height 61
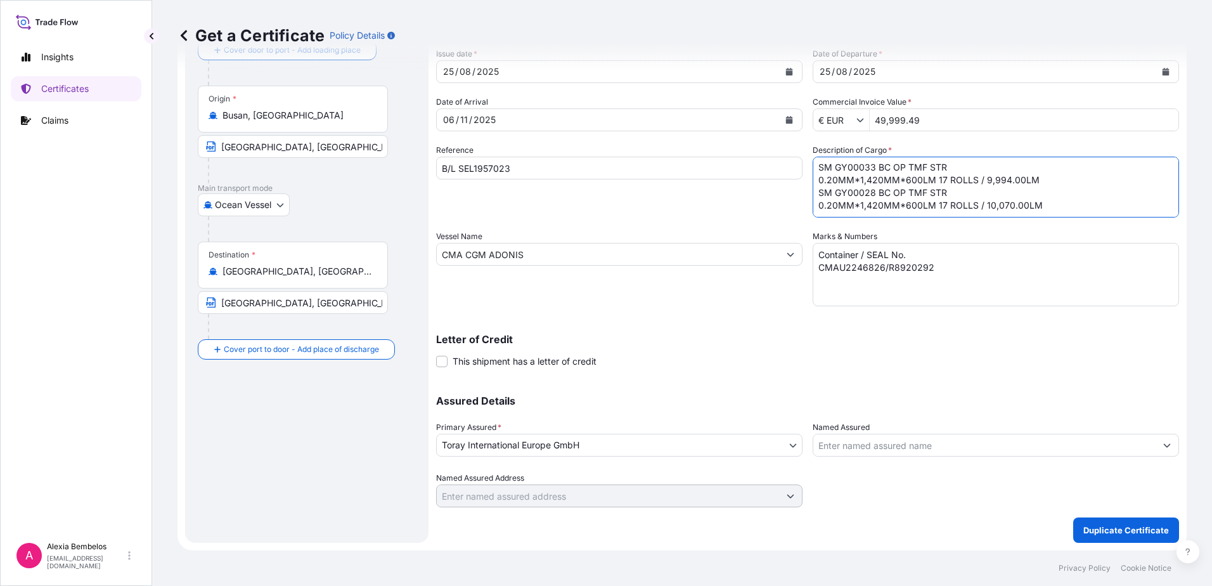
scroll to position [0, 0]
click at [940, 203] on textarea "POLYETHYLENE TEREPHTHALATE (PET) FILM FOR FURNITURE 2D PROCESSING SM GY00033 BC…" at bounding box center [996, 187] width 366 height 61
paste textarea "0.20MM*1,420MM*600LM 17 ROLLS / 9,994.00LM"
click at [830, 198] on textarea "POLYETHYLENE TEREPHTHALATE (PET) FILM FOR FURNITURE 2D PROCESSING SM GY00033 BC…" at bounding box center [996, 187] width 366 height 61
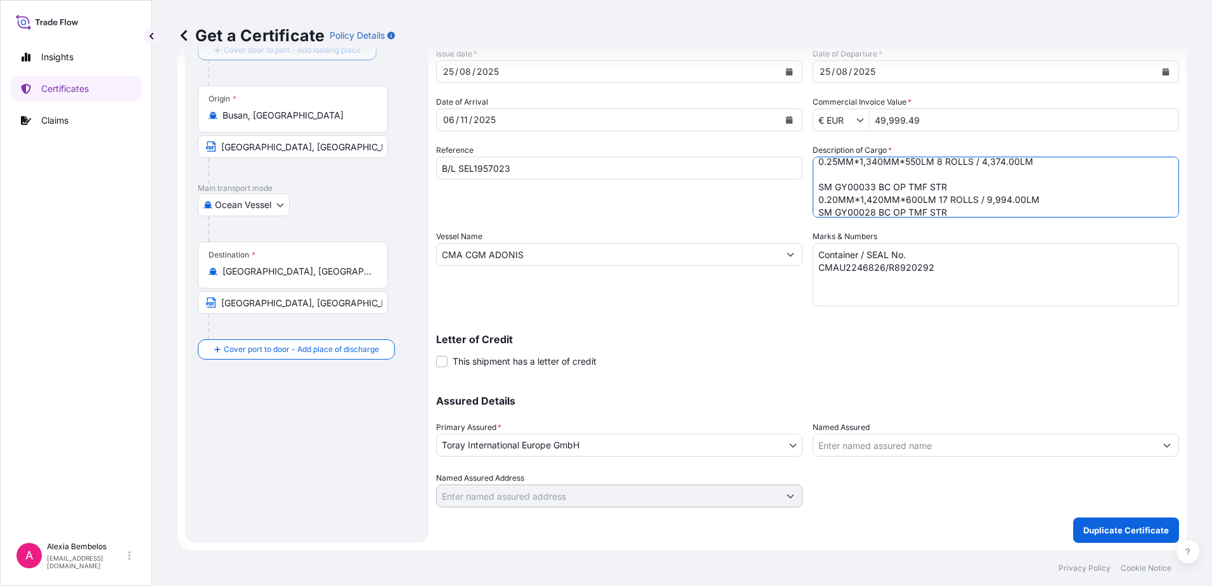
scroll to position [65, 0]
drag, startPoint x: 866, startPoint y: 165, endPoint x: 863, endPoint y: 173, distance: 8.8
click at [864, 172] on textarea "POLYETHYLENE TEREPHTHALATE (PET) FILM FOR FURNITURE 2D PROCESSING SM GY00033 BC…" at bounding box center [996, 187] width 366 height 61
click at [1053, 182] on textarea "POLYETHYLENE TEREPHTHALATE (PET) FILM FOR FURNITURE 2D PROCESSING SM GY00033 BC…" at bounding box center [996, 187] width 366 height 61
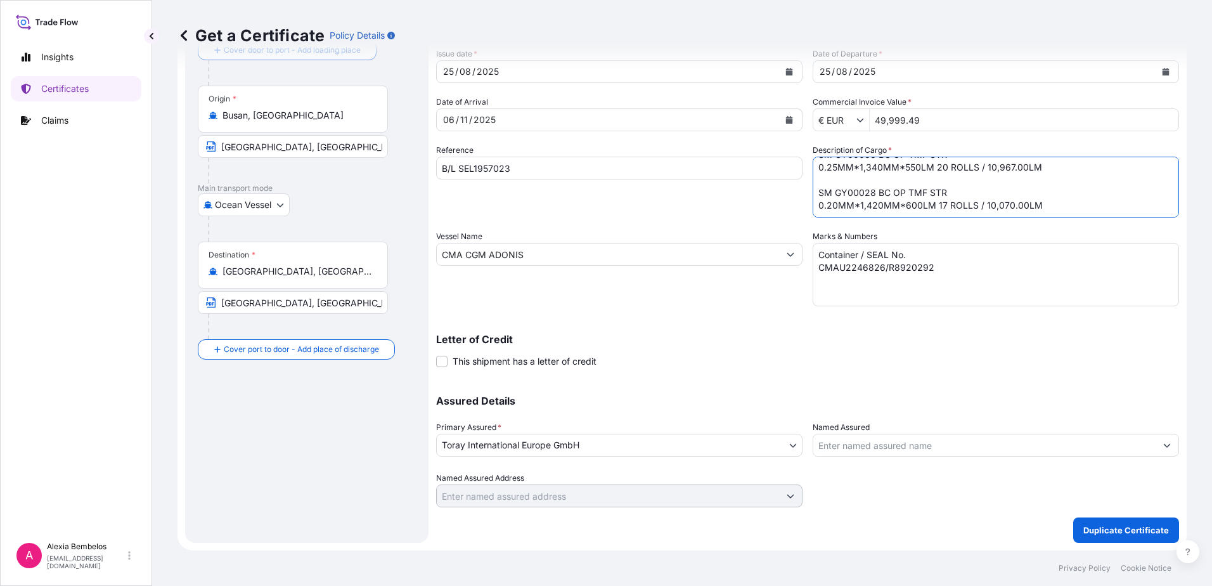
drag, startPoint x: 844, startPoint y: 205, endPoint x: 860, endPoint y: 205, distance: 16.5
click at [860, 205] on textarea "POLYETHYLENE TEREPHTHALATE (PET) FILM FOR FURNITURE 2D PROCESSING SM GY00033 BC…" at bounding box center [996, 187] width 366 height 61
click at [857, 198] on textarea "POLYETHYLENE TEREPHTHALATE (PET) FILM FOR FURNITURE 2D PROCESSING SM GY00033 BC…" at bounding box center [996, 187] width 366 height 61
drag, startPoint x: 842, startPoint y: 193, endPoint x: 870, endPoint y: 194, distance: 28.5
click at [870, 194] on textarea "POLYETHYLENE TEREPHTHALATE (PET) FILM FOR FURNITURE 2D PROCESSING SM GY00033 BC…" at bounding box center [996, 187] width 366 height 61
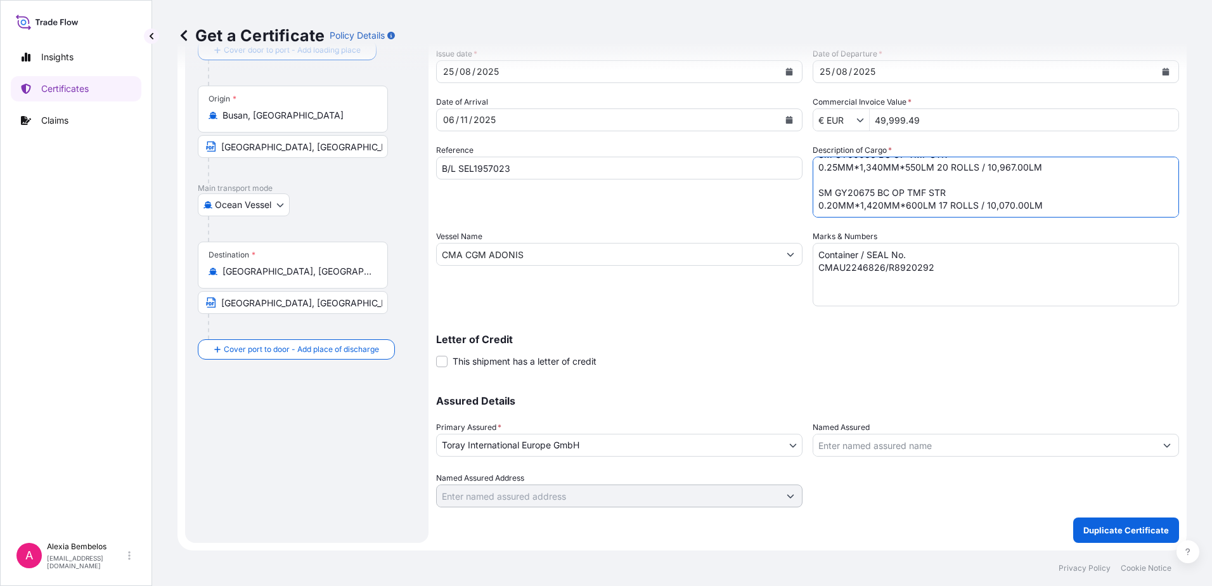
click at [909, 197] on textarea "POLYETHYLENE TEREPHTHALATE (PET) FILM FOR FURNITURE 2D PROCESSING SM GY00033 BC…" at bounding box center [996, 187] width 366 height 61
click at [832, 206] on textarea "POLYETHYLENE TEREPHTHALATE (PET) FILM FOR FURNITURE 2D PROCESSING SM GY00033 BC…" at bounding box center [996, 187] width 366 height 61
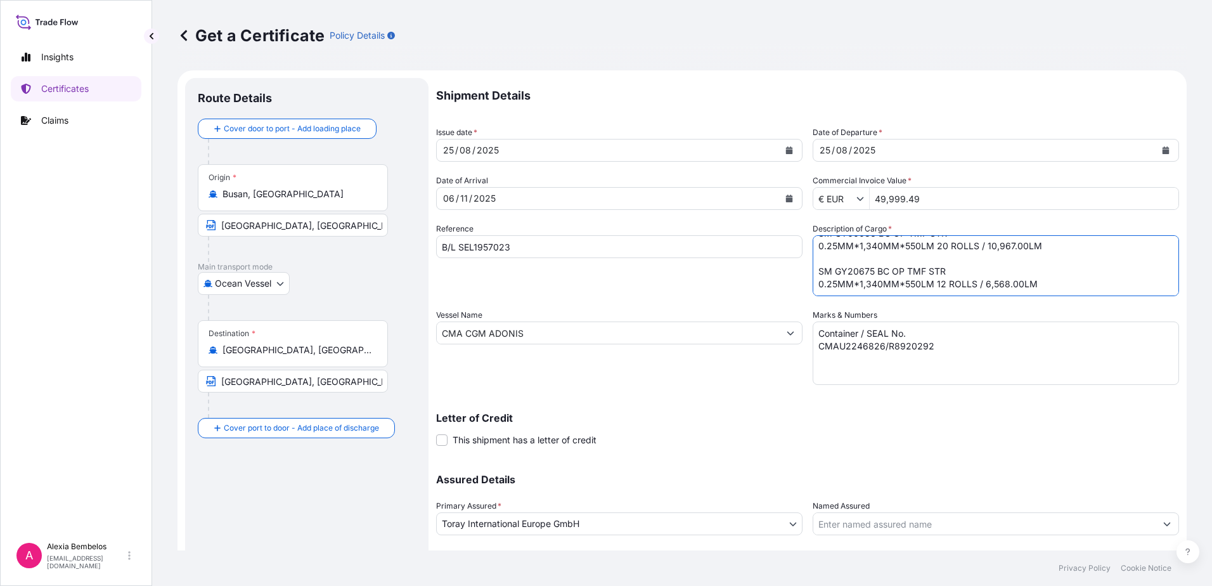
scroll to position [0, 0]
type textarea "POLYETHYLENE TEREPHTHALATE (PET) FILM FOR FURNITURE 2D PROCESSING SM IV00054BC …"
click at [909, 195] on input "49,999.49" at bounding box center [1024, 199] width 309 height 23
click at [903, 361] on textarea "voyage 518S Container / SEAL No. MRSU0224352/KR0699093" at bounding box center [996, 353] width 366 height 63
click at [814, 335] on textarea "voyage 518S Container / SEAL No. MRSU0224352/KR0699093" at bounding box center [996, 353] width 366 height 63
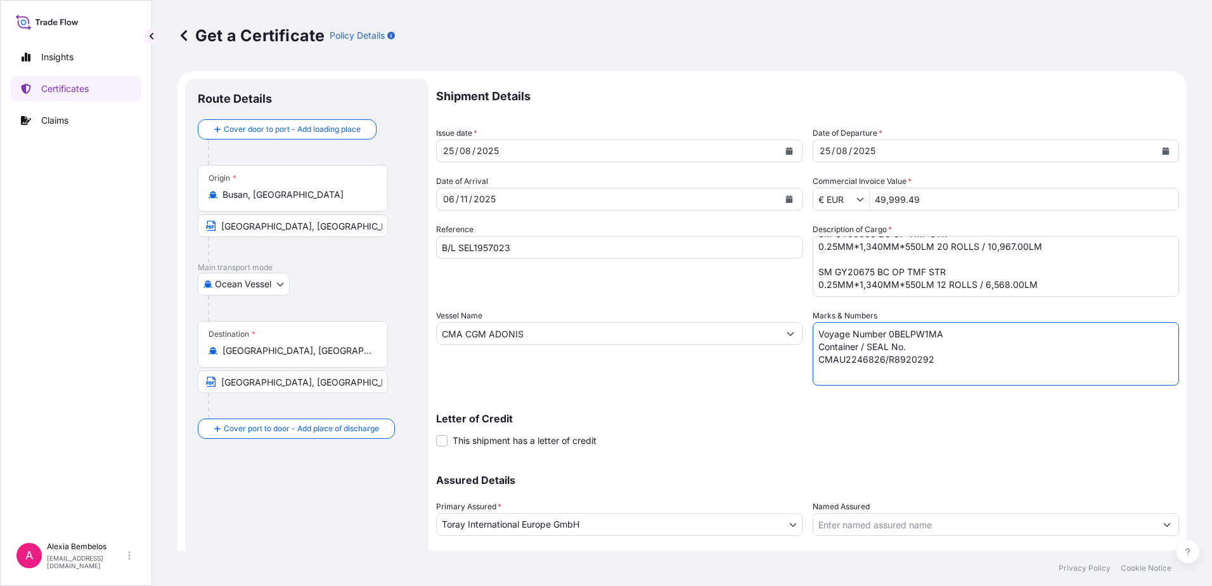
type textarea "Voyage Number 0BELPW1MA Container / SEAL No. CMAU2246826/R8920292"
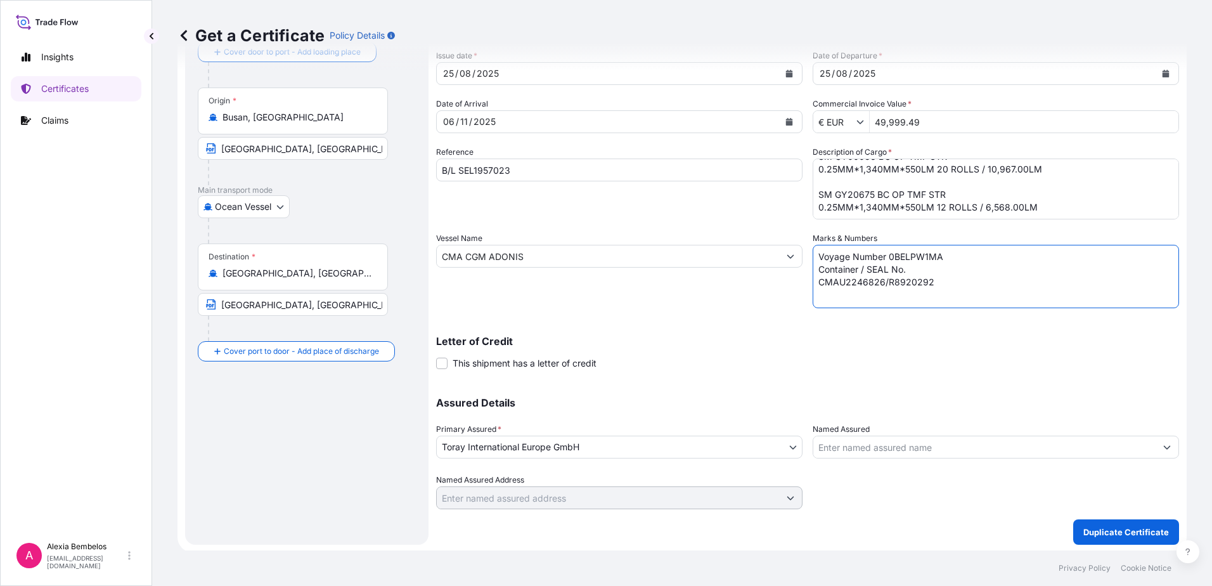
scroll to position [79, 0]
click at [1134, 528] on p "Duplicate Certificate" at bounding box center [1126, 530] width 86 height 13
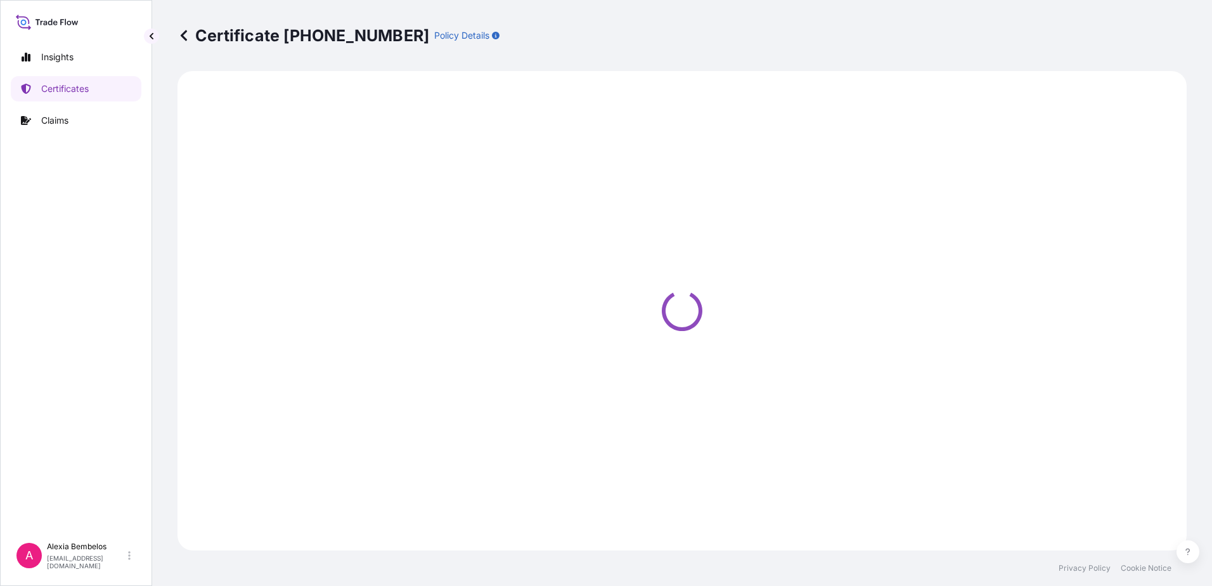
select select "Ocean Vessel"
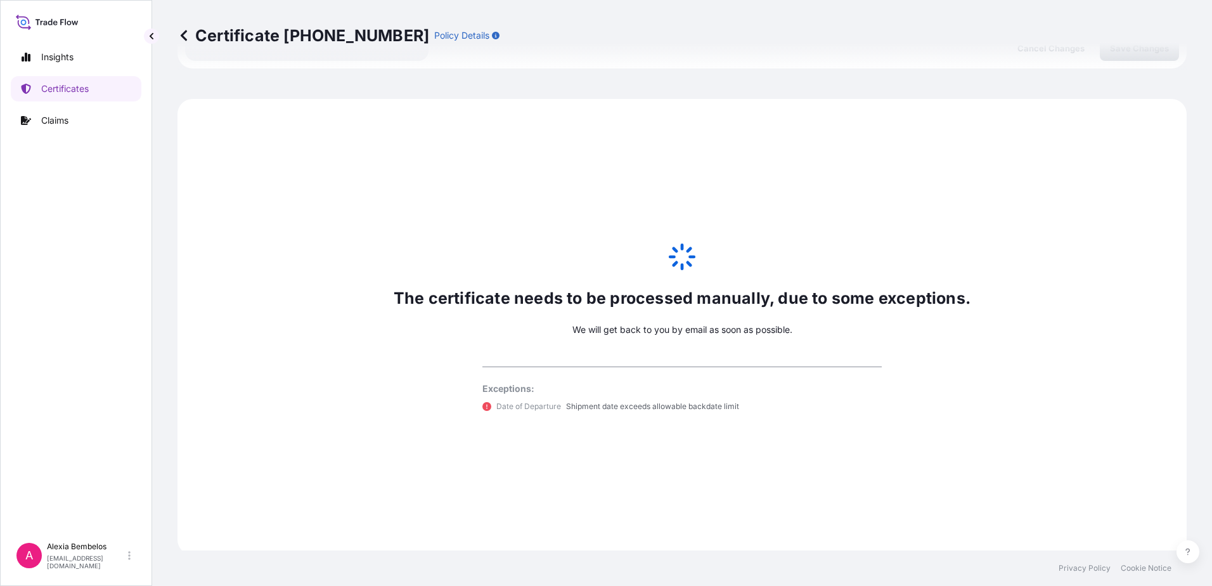
scroll to position [565, 0]
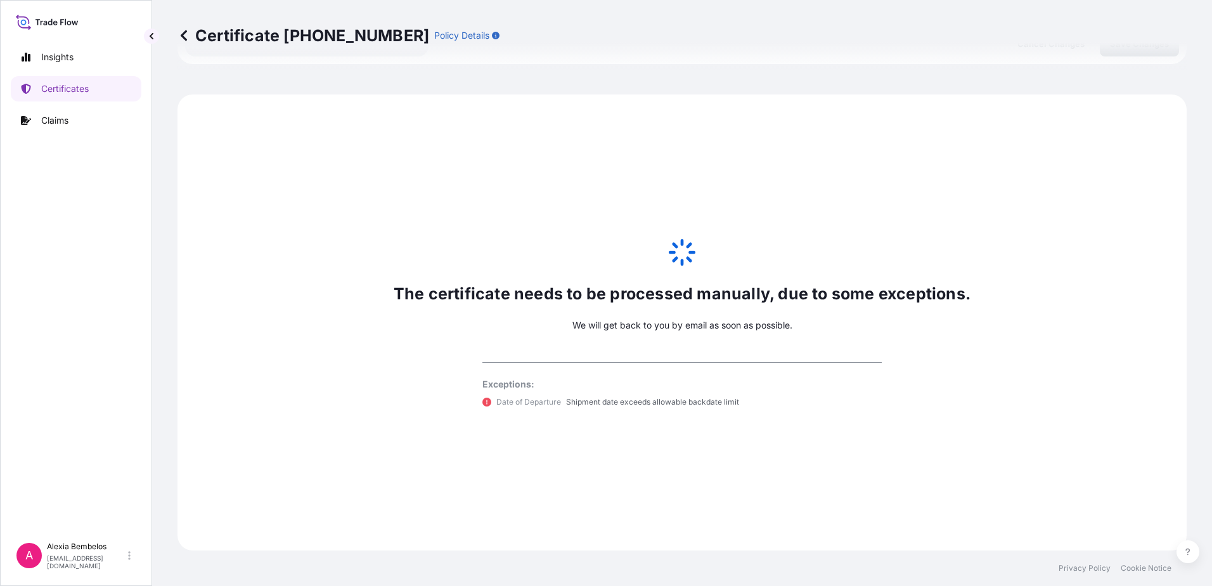
select select "31809"
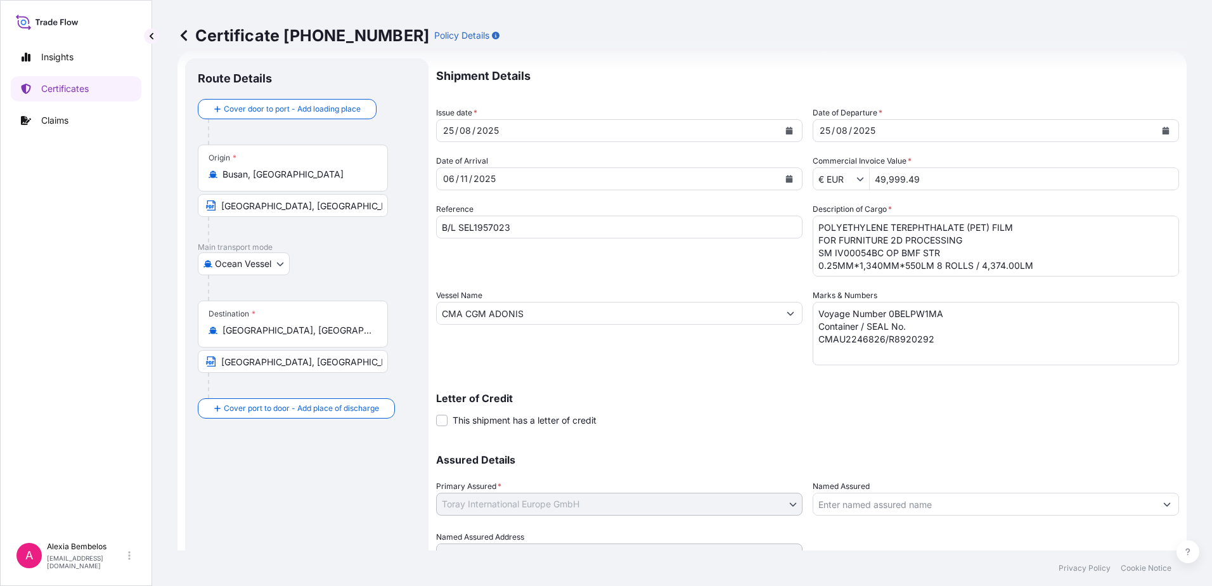
scroll to position [0, 0]
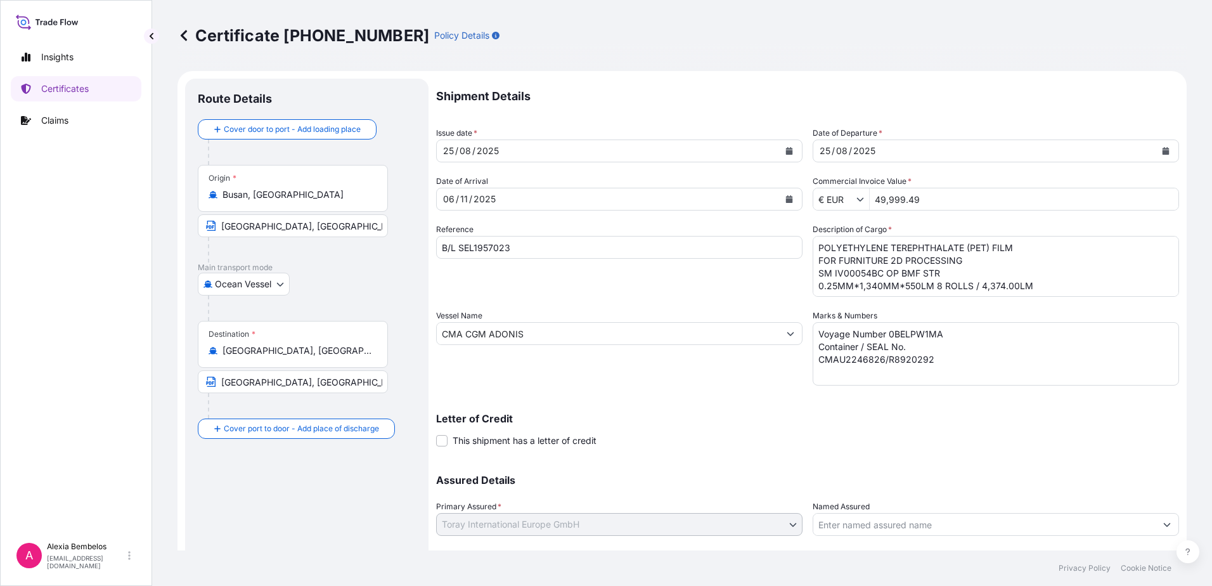
click at [920, 205] on input "49,999.49" at bounding box center [1024, 199] width 309 height 23
drag, startPoint x: 924, startPoint y: 198, endPoint x: 821, endPoint y: 186, distance: 103.5
click at [822, 186] on div "Commercial Invoice Value * € EUR 49,999.49" at bounding box center [996, 192] width 366 height 35
click at [925, 198] on input "Commercial Invoice Value *" at bounding box center [1024, 199] width 309 height 23
type input "12"
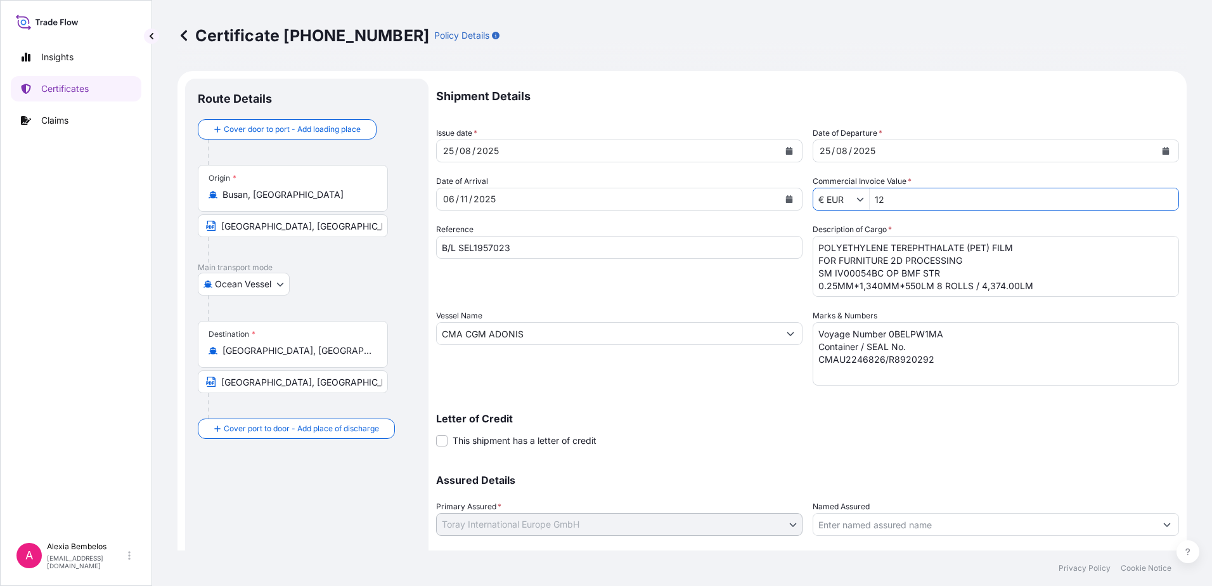
drag, startPoint x: 922, startPoint y: 203, endPoint x: 780, endPoint y: 181, distance: 144.4
click at [780, 181] on div "Shipment Details Issue date * [DATE] Date of Departure * [DATE] Date of Arrival…" at bounding box center [807, 333] width 743 height 508
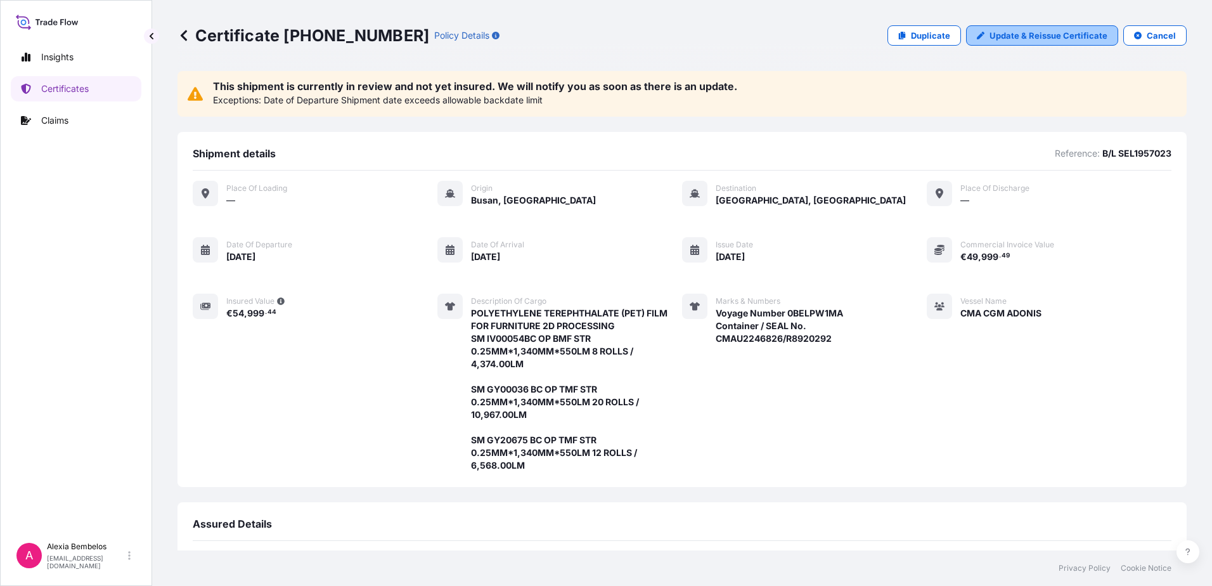
click at [1082, 36] on p "Update & Reissue Certificate" at bounding box center [1048, 35] width 118 height 13
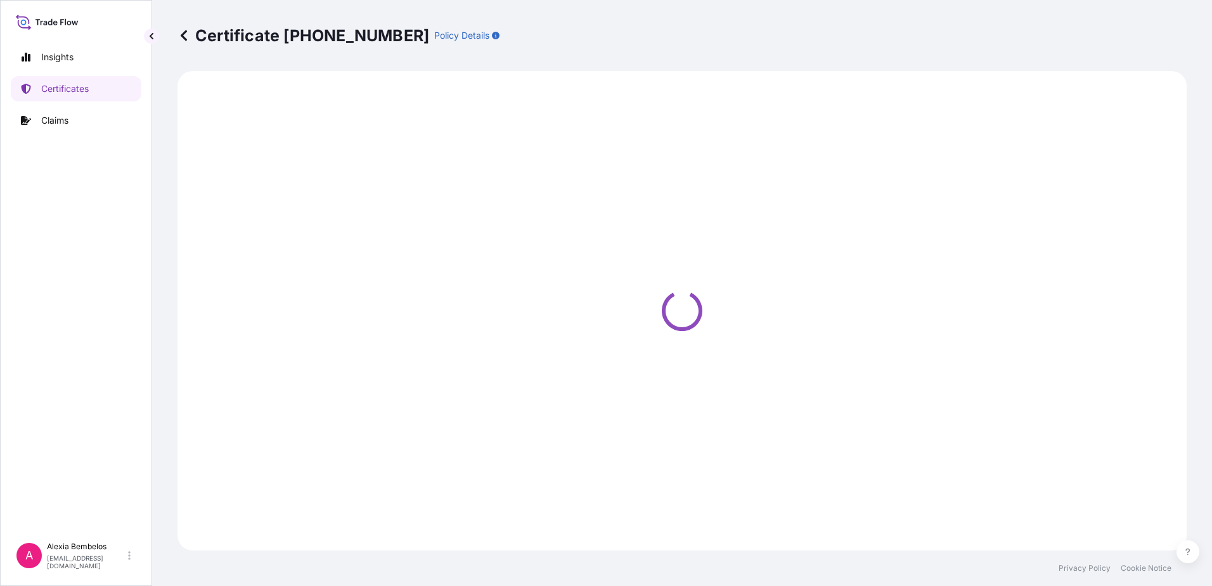
select select "Ocean Vessel"
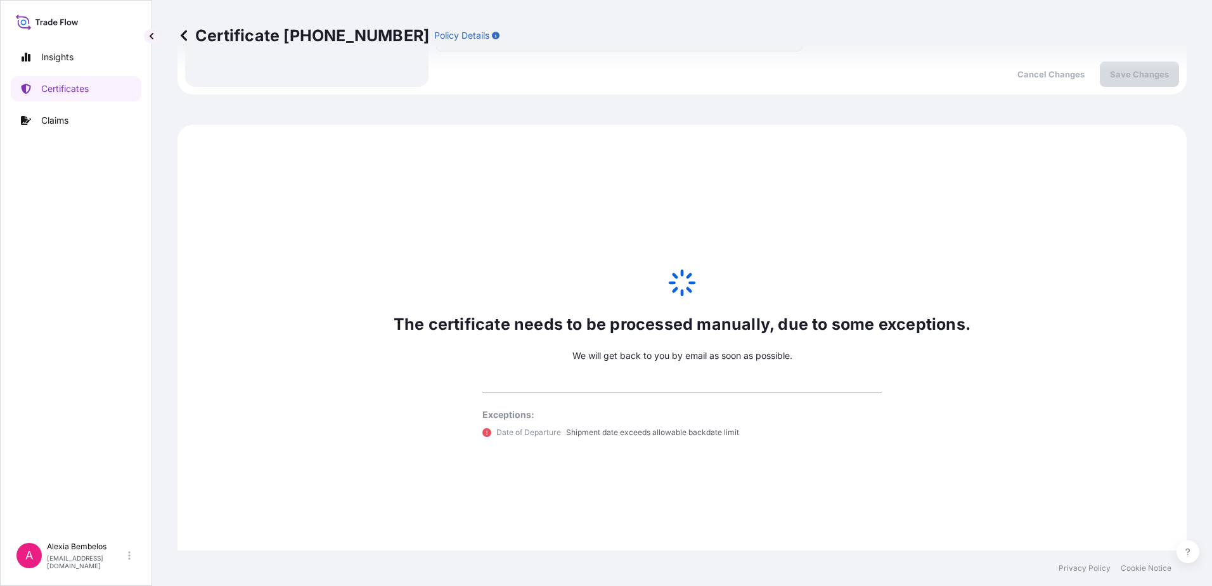
scroll to position [565, 0]
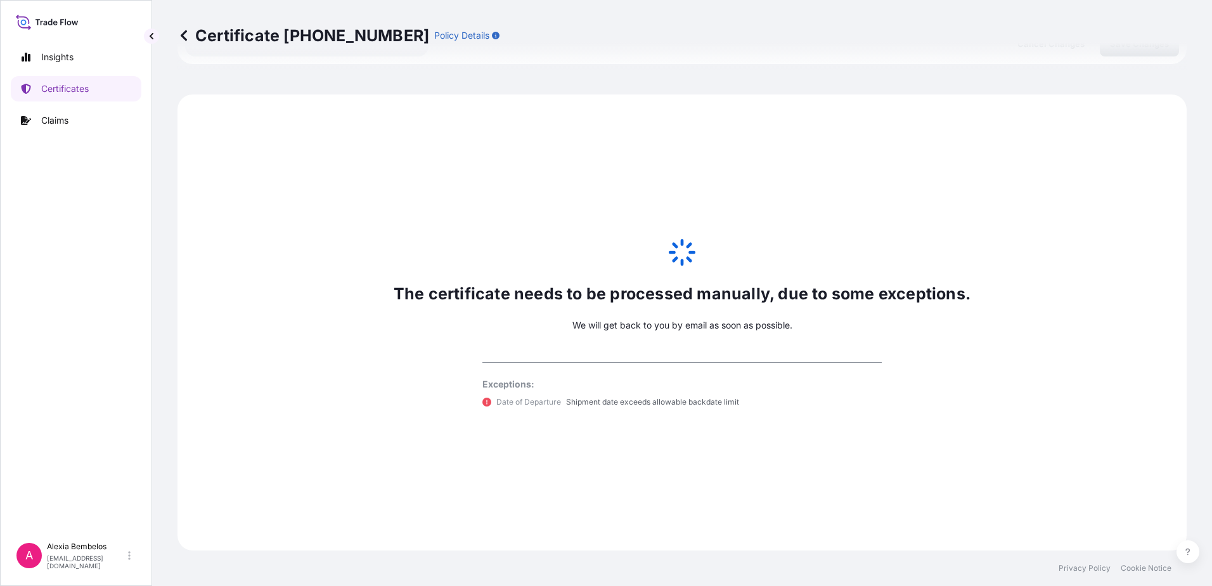
select select "31809"
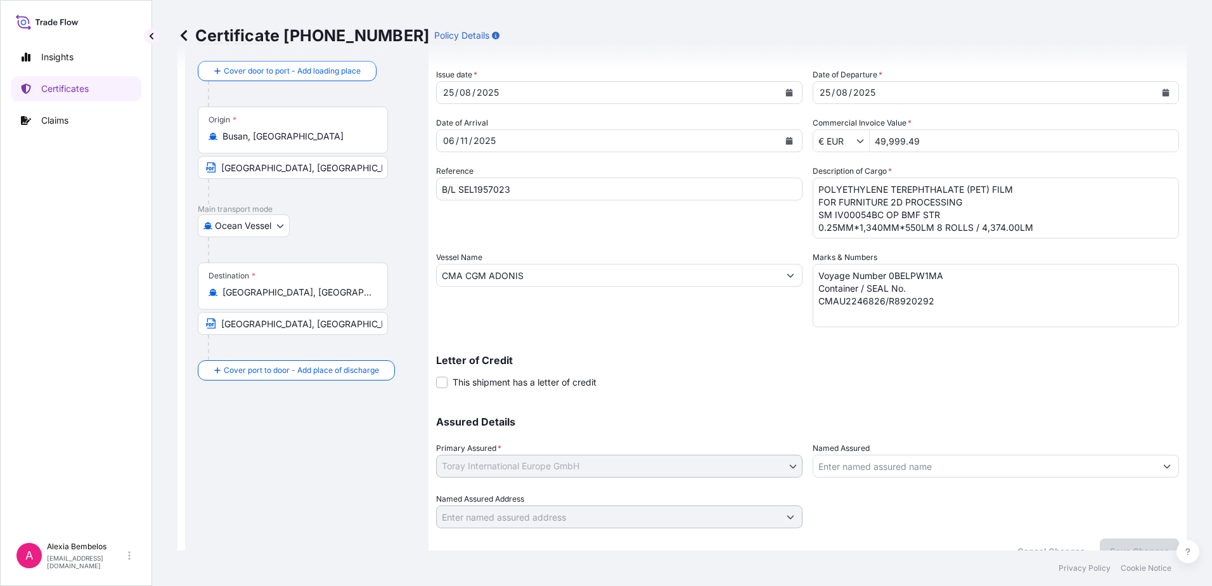
scroll to position [0, 0]
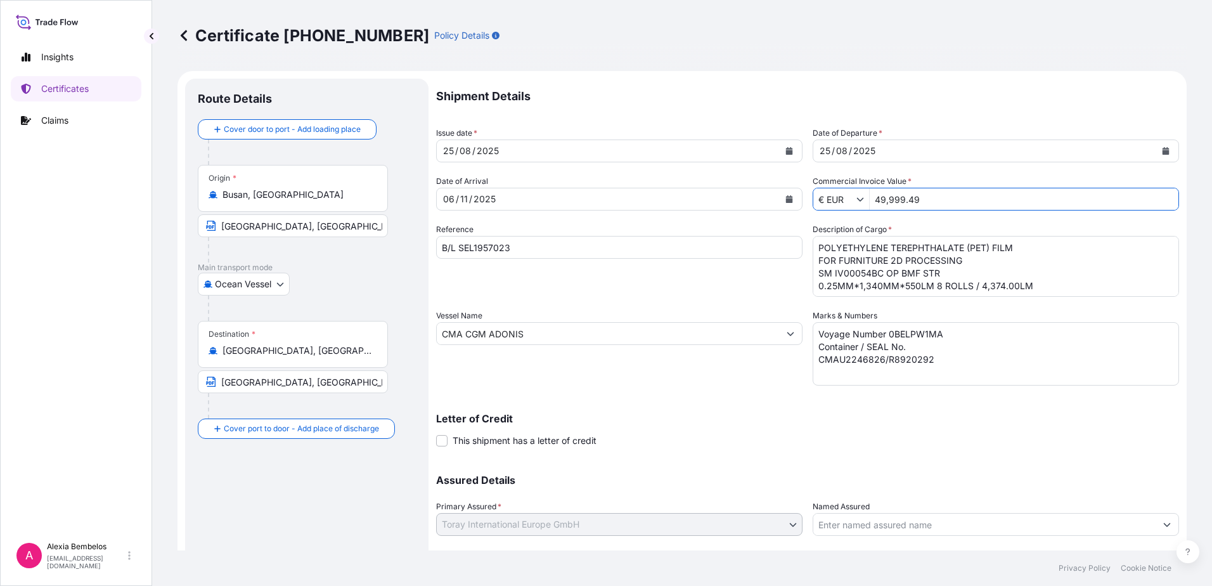
drag, startPoint x: 925, startPoint y: 199, endPoint x: 863, endPoint y: 194, distance: 61.7
click at [863, 194] on div "€ EUR 49,999.49" at bounding box center [996, 199] width 366 height 23
paste input "58,305.84"
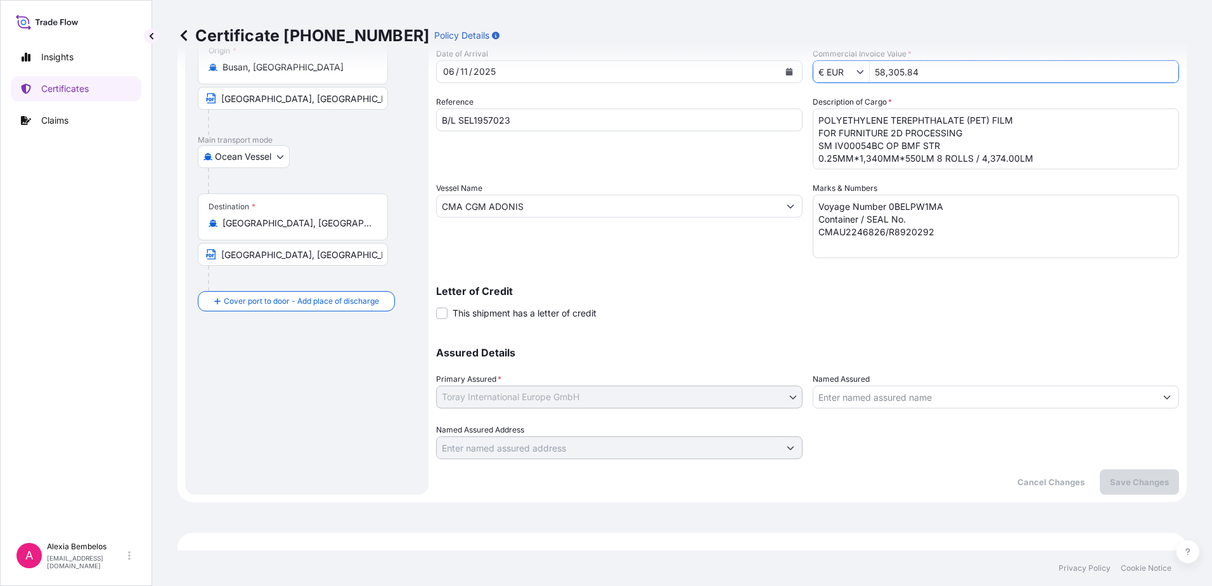
scroll to position [127, 0]
type input "58,305.84"
click at [1117, 485] on p "Save Changes" at bounding box center [1139, 482] width 59 height 13
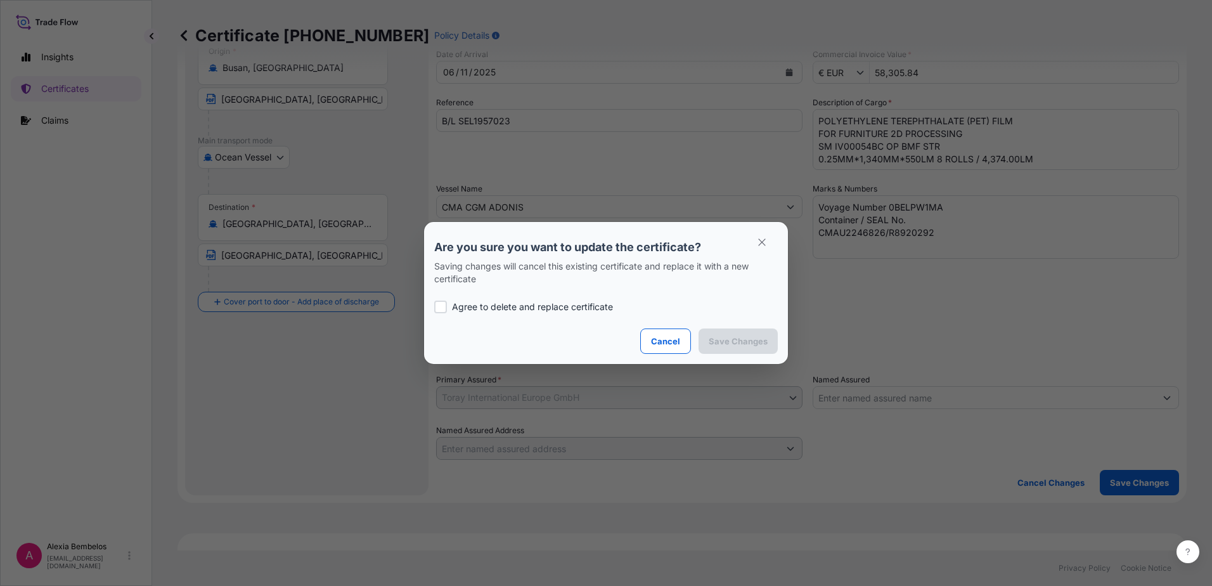
click at [567, 306] on p "Agree to delete and replace certificate" at bounding box center [532, 306] width 161 height 13
checkbox input "true"
click at [726, 344] on p "Save Changes" at bounding box center [738, 341] width 59 height 13
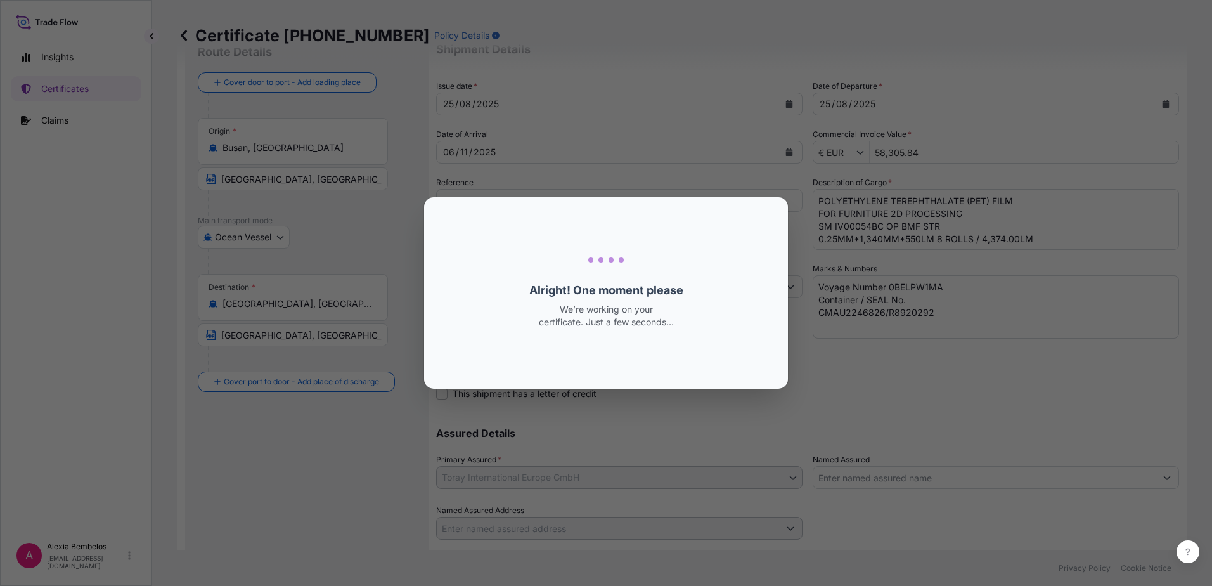
select select "Ocean Vessel"
select select "31809"
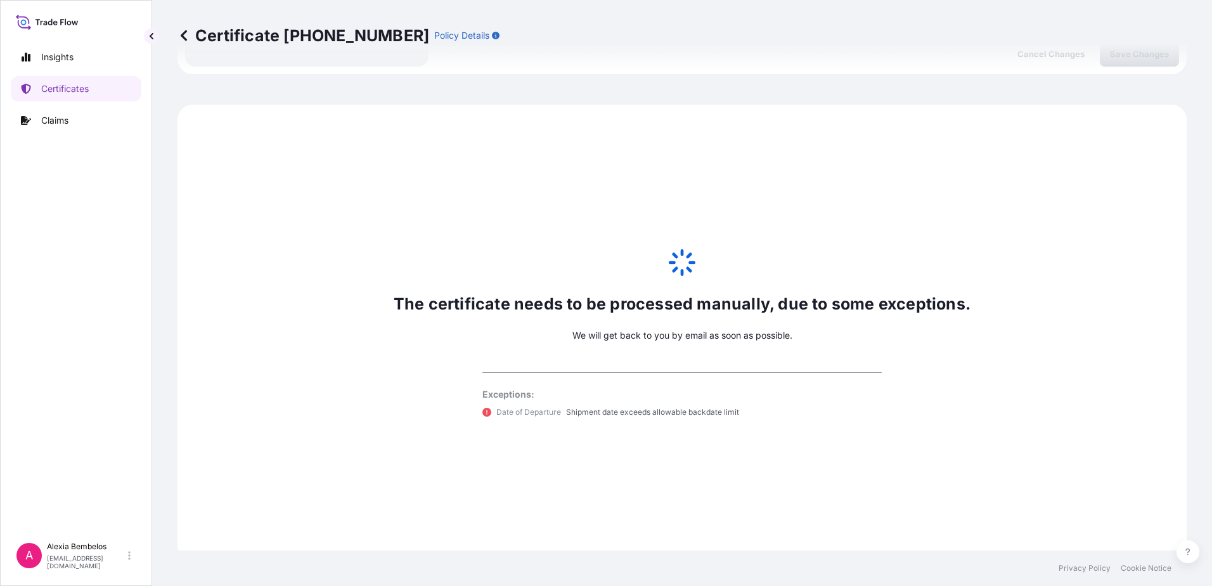
scroll to position [565, 0]
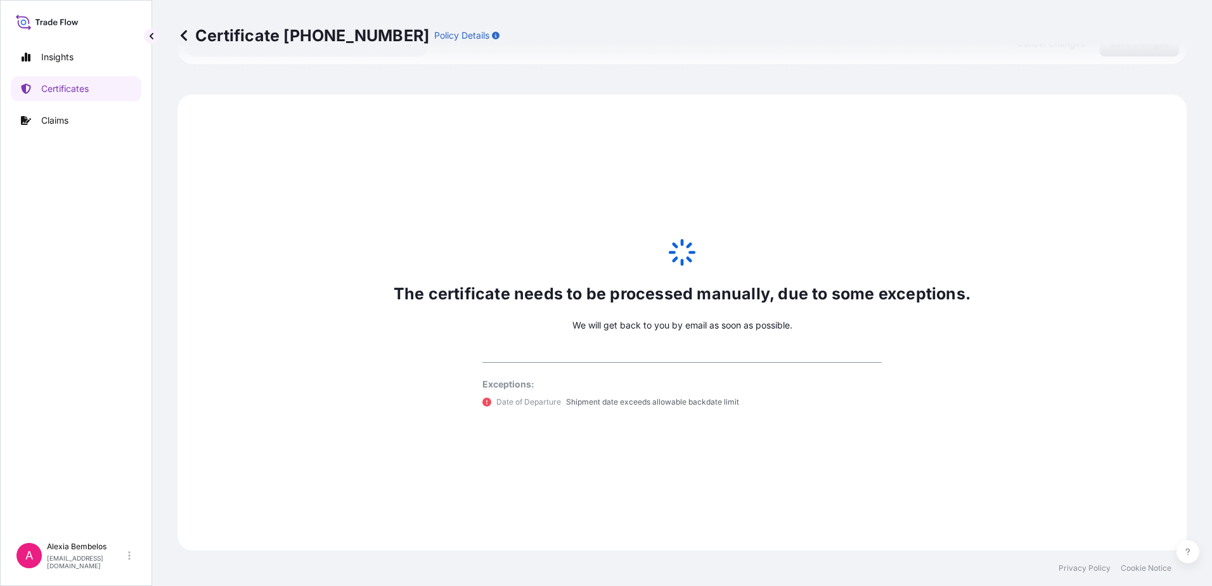
type input "58,305.84"
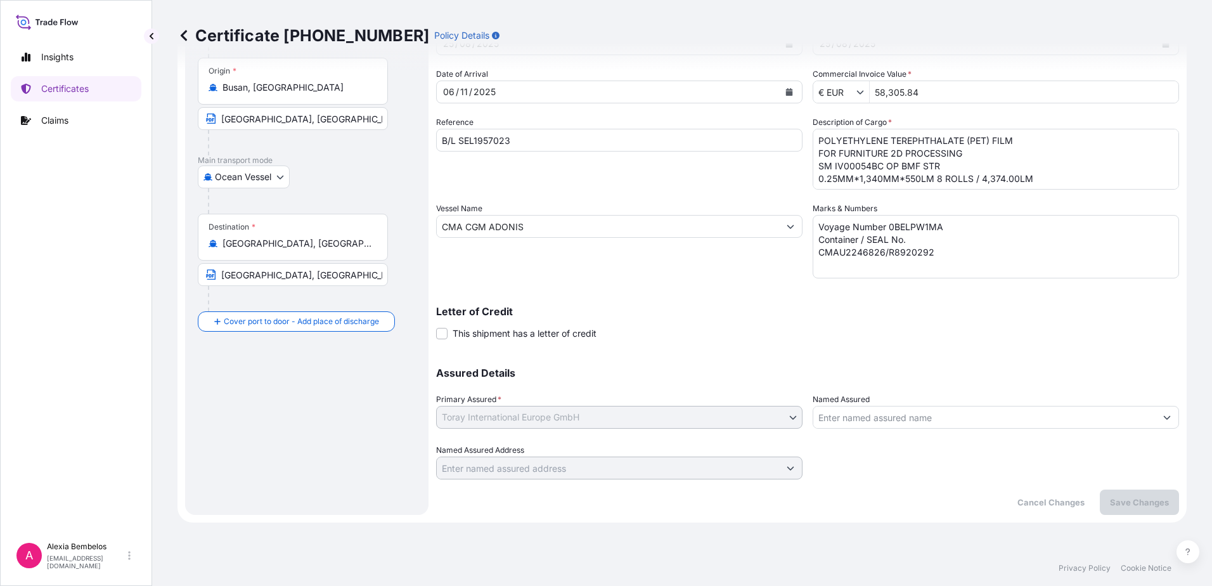
scroll to position [0, 0]
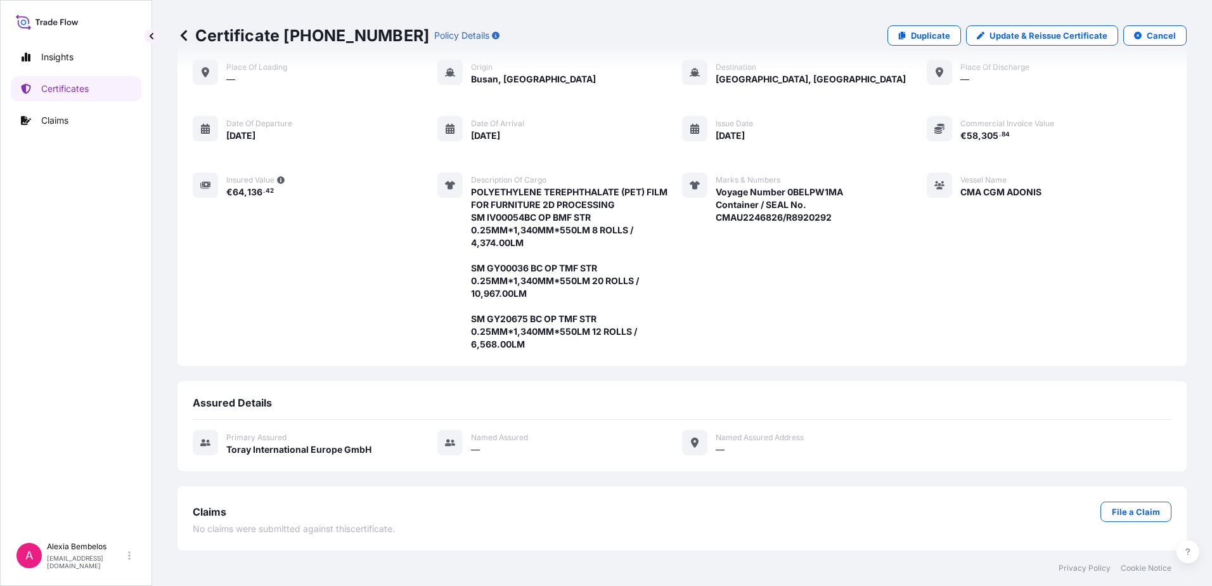
scroll to position [3, 0]
